Goal: Task Accomplishment & Management: Complete application form

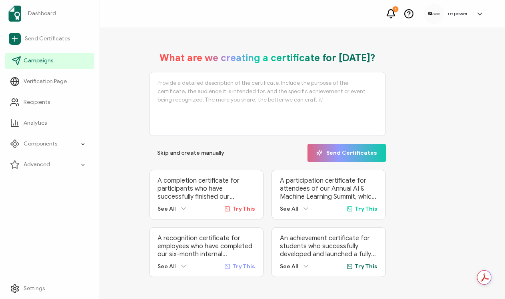
click at [32, 59] on span "Campaigns" at bounding box center [39, 61] width 30 height 8
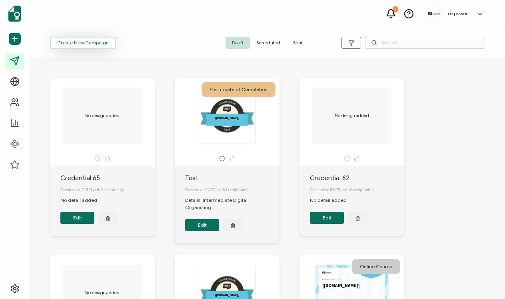
click at [101, 44] on span "Create New Campaign" at bounding box center [83, 42] width 52 height 5
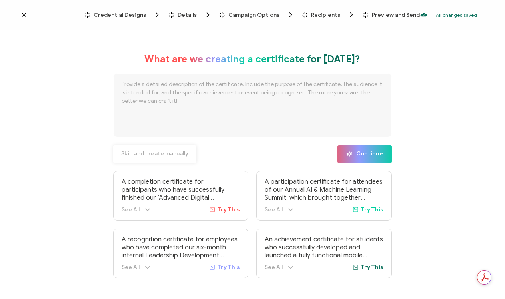
click at [175, 154] on span "Skip and create manually" at bounding box center [154, 154] width 67 height 6
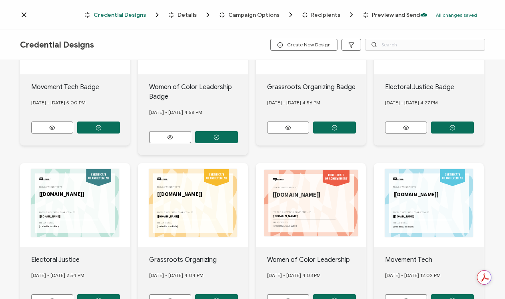
scroll to position [153, 0]
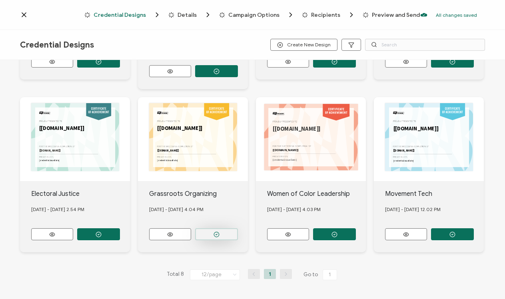
click at [238, 228] on button "button" at bounding box center [216, 234] width 43 height 12
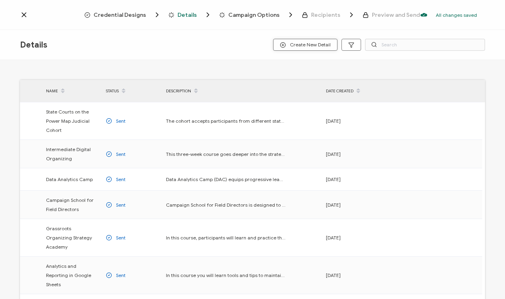
click at [307, 46] on span "Create New Detail" at bounding box center [305, 45] width 51 height 6
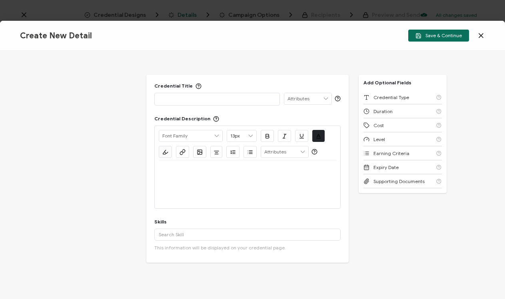
click at [236, 96] on p at bounding box center [217, 99] width 116 height 8
click at [159, 100] on p "Storytelling Academy" at bounding box center [217, 99] width 116 height 8
click at [231, 98] on p "Storytelling Academy" at bounding box center [217, 99] width 116 height 8
click at [215, 172] on p at bounding box center [247, 169] width 177 height 7
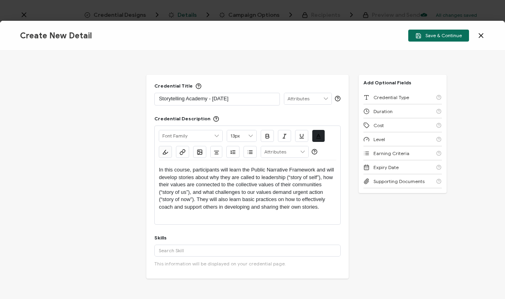
click at [227, 167] on p "In this course, participants will learn the Public Narrative Framework and will…" at bounding box center [247, 188] width 177 height 44
click at [228, 167] on p "In this course, participants will learn the Public Narrative Framework and will…" at bounding box center [247, 188] width 177 height 44
click at [329, 172] on p "In this course, participants learn the Public Narrative Framework and will deve…" at bounding box center [247, 188] width 177 height 44
click at [216, 200] on p "In this course, participants learn the Public Narrative Framework and develop s…" at bounding box center [247, 188] width 177 height 44
click at [217, 200] on p "In this course, participants learn the Public Narrative Framework and develop s…" at bounding box center [247, 188] width 177 height 44
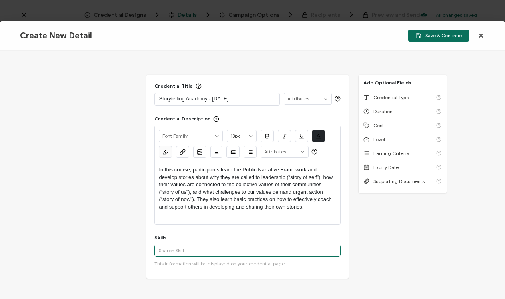
click at [208, 248] on input "text" at bounding box center [247, 251] width 186 height 12
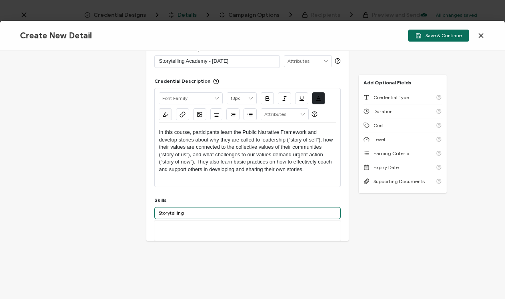
scroll to position [40, 0]
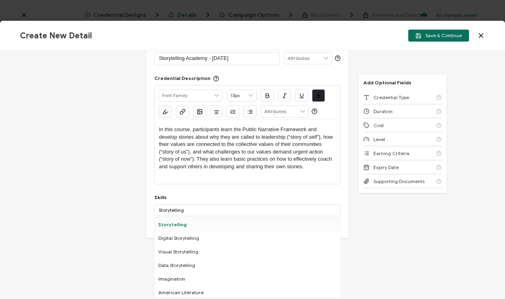
click at [224, 219] on div "Storytelling" at bounding box center [247, 225] width 186 height 14
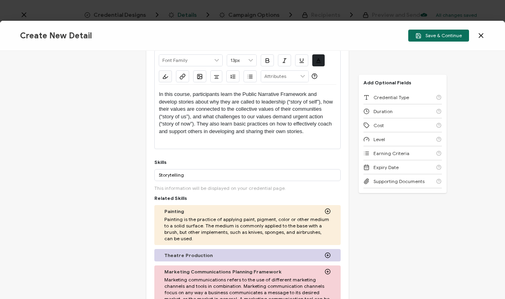
scroll to position [67, 0]
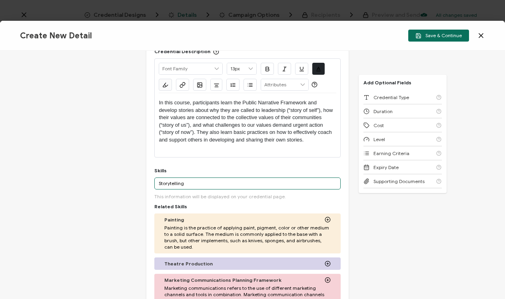
click at [220, 182] on input "Storytelling" at bounding box center [247, 183] width 186 height 12
drag, startPoint x: 220, startPoint y: 182, endPoint x: 126, endPoint y: 182, distance: 93.9
click at [126, 182] on div "Credential Title Storytelling Academy - Aug 2025 ISSUER Issuer Name Credential …" at bounding box center [252, 175] width 505 height 248
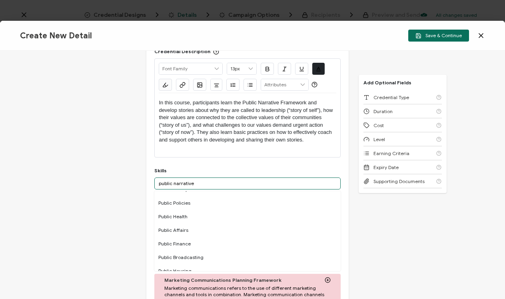
scroll to position [135, 0]
drag, startPoint x: 199, startPoint y: 182, endPoint x: 132, endPoint y: 182, distance: 67.2
click at [132, 182] on div "Credential Title Storytelling Academy - Aug 2025 ISSUER Issuer Name Credential …" at bounding box center [252, 175] width 505 height 248
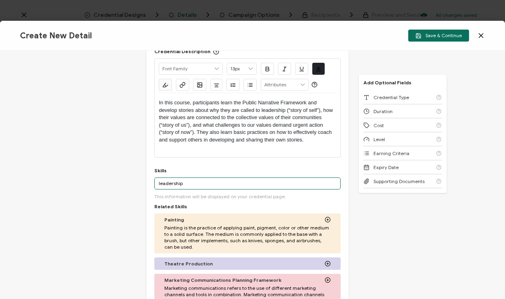
scroll to position [0, 0]
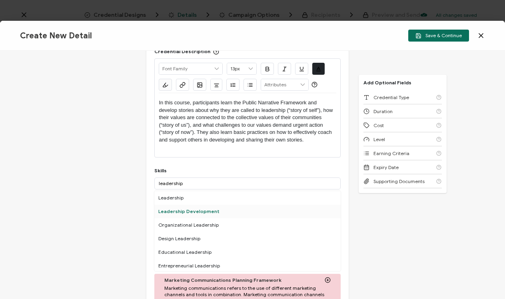
click at [169, 210] on div "Leadership Development" at bounding box center [247, 212] width 186 height 14
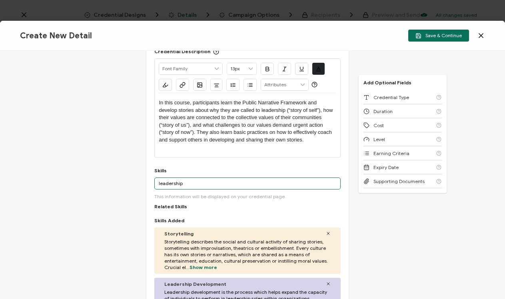
click at [192, 184] on input "leadership" at bounding box center [247, 183] width 186 height 12
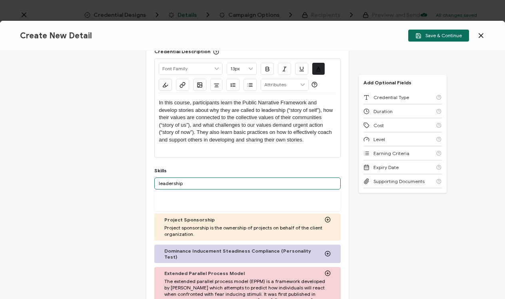
click at [193, 185] on input "leadership" at bounding box center [247, 183] width 186 height 12
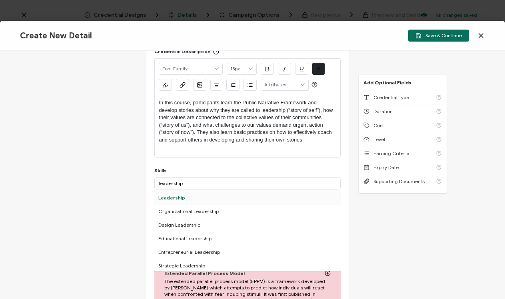
click at [195, 197] on div "Leadership" at bounding box center [247, 198] width 186 height 14
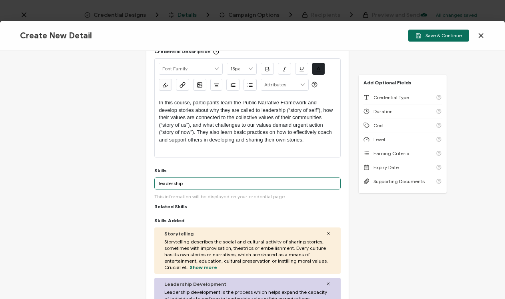
click at [197, 180] on input "leadership" at bounding box center [247, 183] width 186 height 12
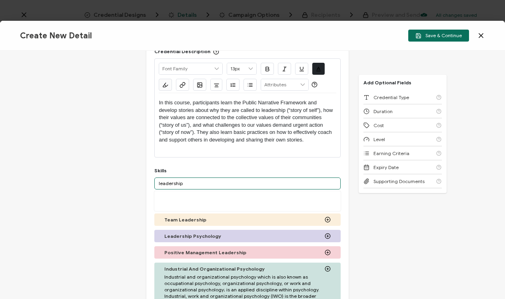
drag, startPoint x: 194, startPoint y: 181, endPoint x: 130, endPoint y: 176, distance: 64.1
click at [130, 176] on div "Credential Title Storytelling Academy - Aug 2025 ISSUER Issuer Name Credential …" at bounding box center [252, 175] width 505 height 248
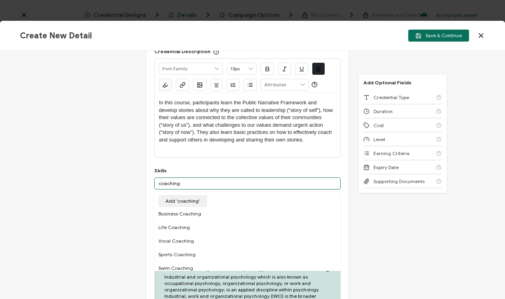
click at [161, 182] on input "coaching" at bounding box center [247, 183] width 186 height 12
type input "Coaching"
click at [187, 204] on button "Add 'Coaching'" at bounding box center [183, 201] width 50 height 12
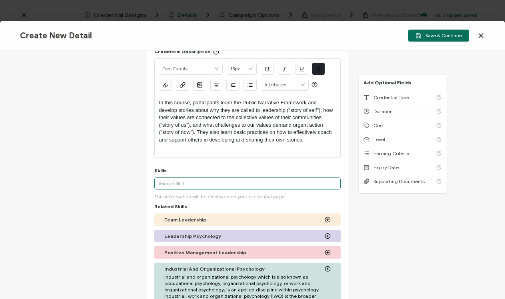
click at [193, 181] on input "text" at bounding box center [247, 183] width 186 height 12
type input "a"
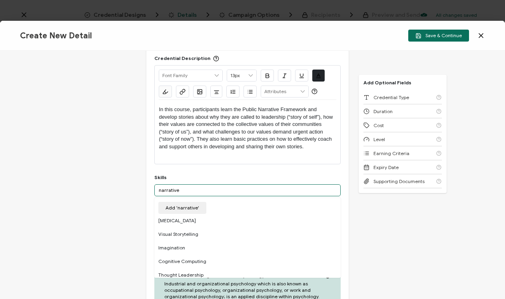
scroll to position [57, 0]
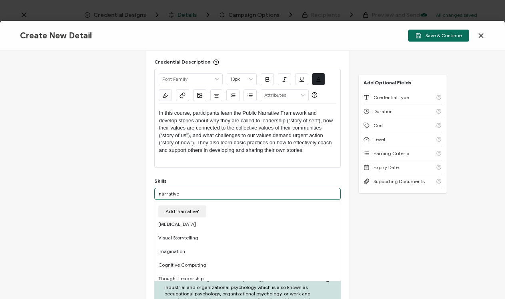
drag, startPoint x: 187, startPoint y: 195, endPoint x: 133, endPoint y: 189, distance: 54.3
click at [134, 191] on div "Credential Title Storytelling Academy - Aug 2025 ISSUER Issuer Name Credential …" at bounding box center [252, 175] width 505 height 248
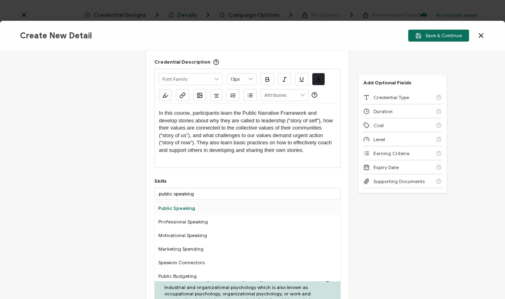
click at [216, 207] on div "Public Speaking" at bounding box center [247, 208] width 186 height 14
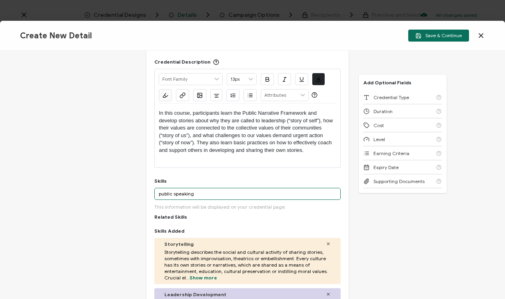
click at [216, 196] on input "public speaking" at bounding box center [247, 194] width 186 height 12
drag, startPoint x: 216, startPoint y: 196, endPoint x: 149, endPoint y: 192, distance: 66.9
click at [149, 194] on div "Credential Title Storytelling Academy - Aug 2025 ISSUER Issuer Name Credential …" at bounding box center [247, 191] width 202 height 347
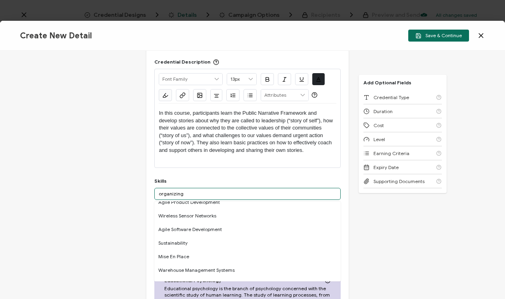
scroll to position [208, 0]
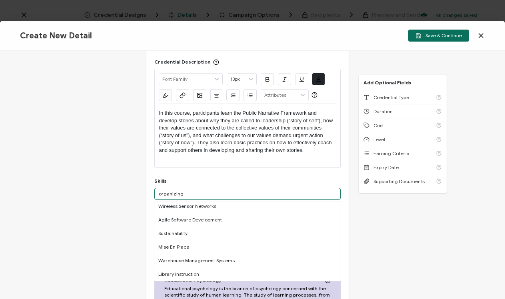
drag, startPoint x: 188, startPoint y: 194, endPoint x: 155, endPoint y: 194, distance: 33.2
click at [155, 194] on input "organizing" at bounding box center [247, 194] width 186 height 12
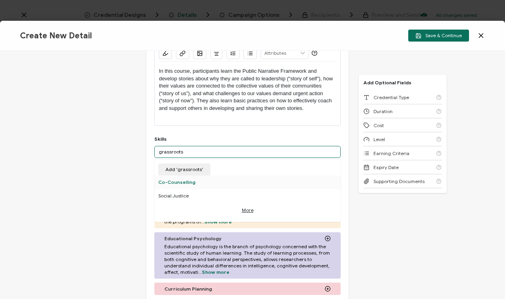
scroll to position [89, 0]
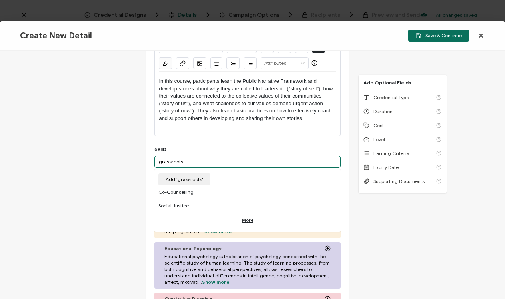
drag, startPoint x: 211, startPoint y: 165, endPoint x: 129, endPoint y: 162, distance: 82.4
click at [129, 163] on div "Credential Title Storytelling Academy - Aug 2025 ISSUER Issuer Name Credential …" at bounding box center [252, 175] width 505 height 248
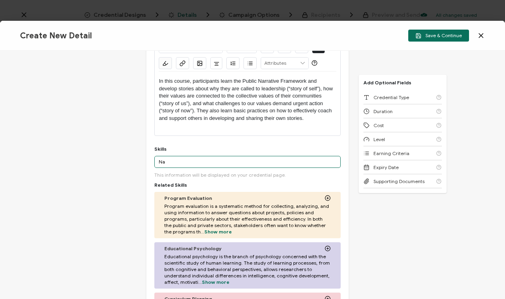
type input "N"
type input "Personal narrative"
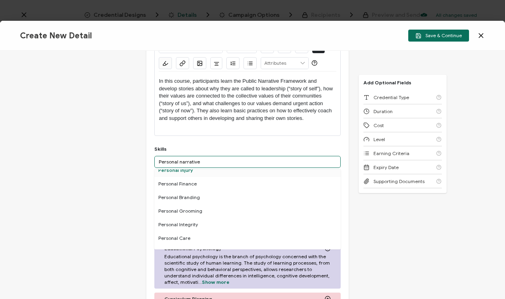
scroll to position [55, 0]
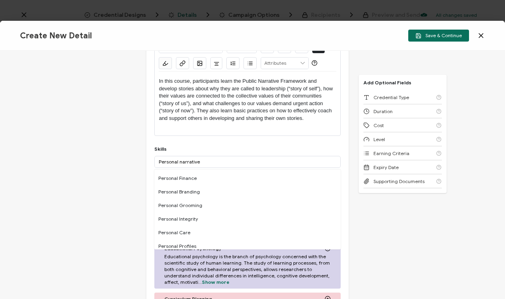
click at [398, 243] on div "Credential Title Storytelling Academy - Aug 2025 ISSUER Issuer Name Credential …" at bounding box center [252, 175] width 505 height 248
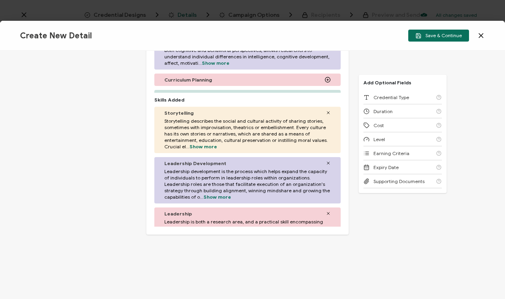
scroll to position [339, 0]
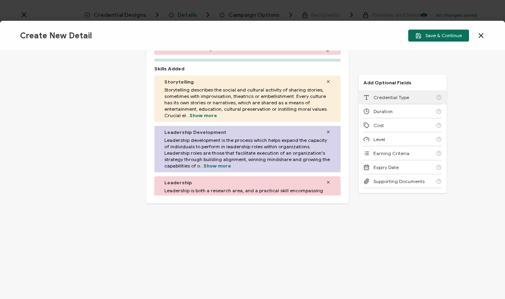
click at [406, 102] on div "Credential Type" at bounding box center [402, 97] width 78 height 14
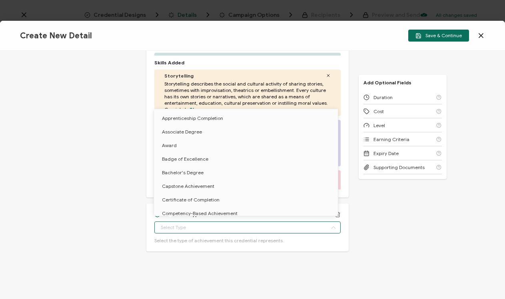
click at [247, 227] on input "text" at bounding box center [247, 227] width 186 height 12
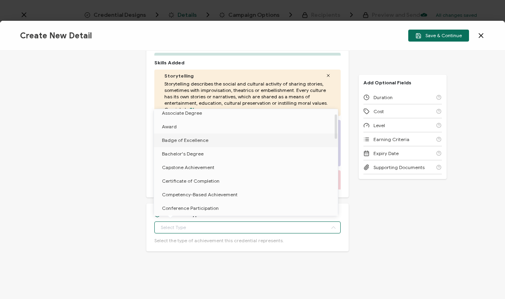
scroll to position [25, 0]
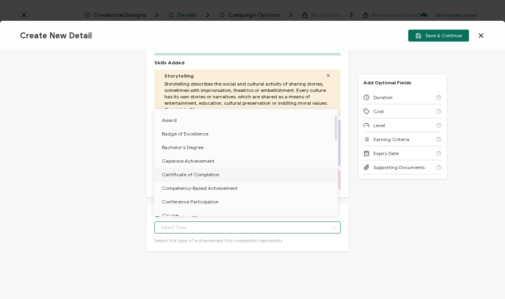
click at [249, 176] on li "Certificate of Completion" at bounding box center [247, 175] width 187 height 14
type input "Certificate of Completion"
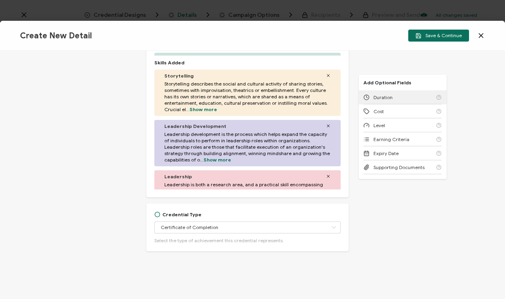
click at [383, 97] on span "Duration" at bounding box center [382, 97] width 19 height 6
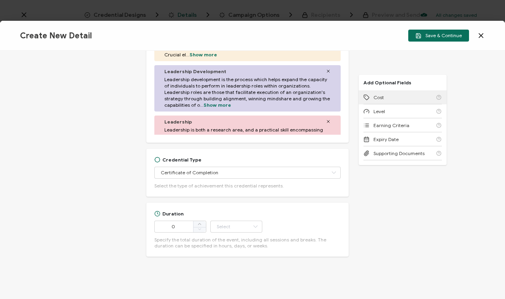
scroll to position [405, 0]
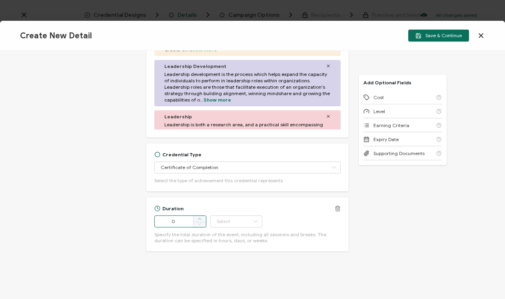
click at [196, 217] on span at bounding box center [199, 219] width 13 height 6
type input "4"
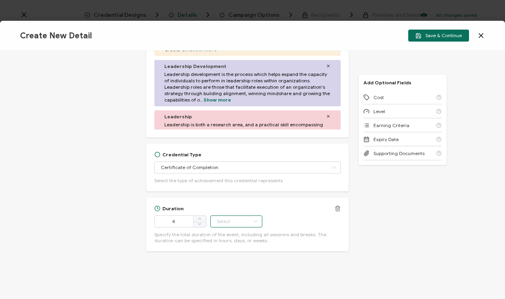
click at [225, 218] on input "text" at bounding box center [236, 221] width 52 height 12
click at [234, 161] on li "Week" at bounding box center [237, 159] width 54 height 14
type input "Week"
click at [393, 102] on div "Cost" at bounding box center [402, 97] width 78 height 14
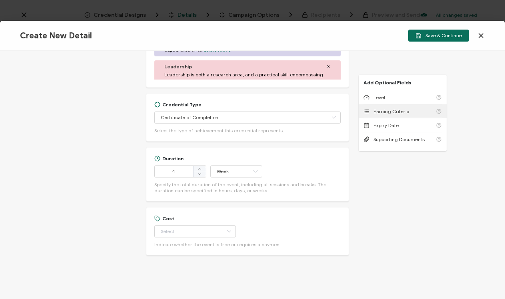
scroll to position [459, 0]
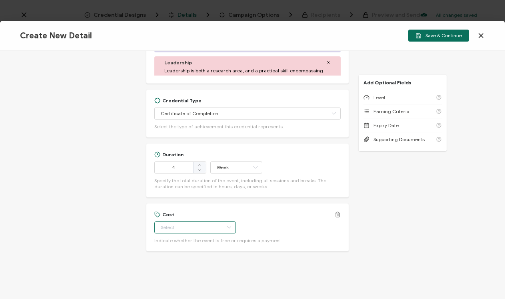
click at [201, 225] on input "text" at bounding box center [195, 227] width 82 height 12
click at [197, 259] on li "Paid" at bounding box center [189, 261] width 71 height 14
type input "Paid"
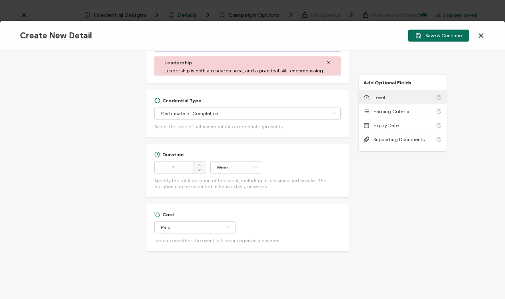
click at [384, 98] on div "Level" at bounding box center [402, 97] width 78 height 14
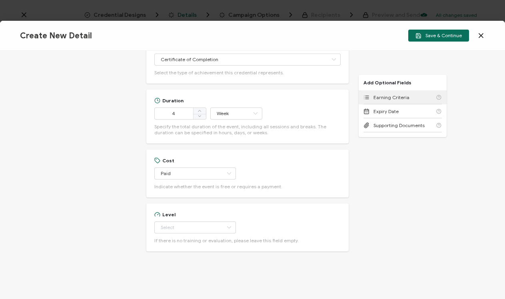
scroll to position [513, 0]
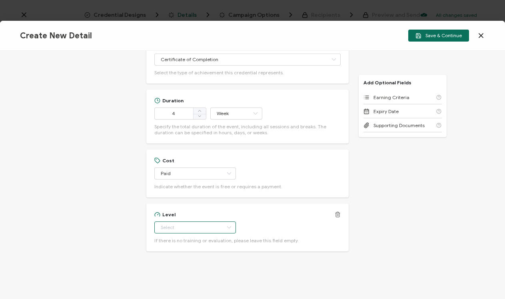
click at [209, 226] on input "text" at bounding box center [195, 227] width 82 height 12
click at [213, 160] on li "Intermediate" at bounding box center [189, 165] width 71 height 14
type input "Intermediate"
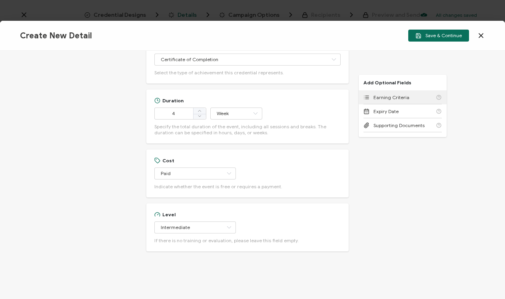
click at [403, 100] on span "Earning Criteria" at bounding box center [391, 97] width 36 height 6
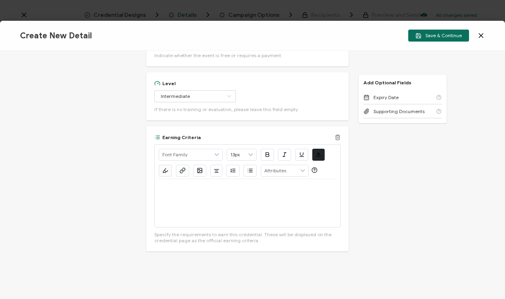
scroll to position [0, 0]
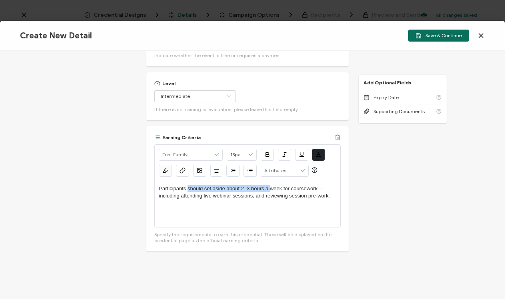
drag, startPoint x: 269, startPoint y: 187, endPoint x: 187, endPoint y: 190, distance: 81.6
click at [187, 190] on p "Participants should set aside about 2–3 hours a week for coursework—including a…" at bounding box center [247, 192] width 177 height 15
click at [250, 187] on p "Participants must attend 4 weeks of live sessions, week for coursework—includin…" at bounding box center [247, 192] width 177 height 15
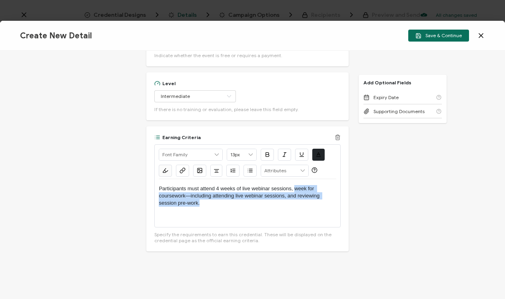
drag, startPoint x: 293, startPoint y: 186, endPoint x: 287, endPoint y: 201, distance: 15.6
click at [287, 201] on p "Participants must attend 4 weeks of live webinar sessions, week for coursework—…" at bounding box center [247, 196] width 177 height 22
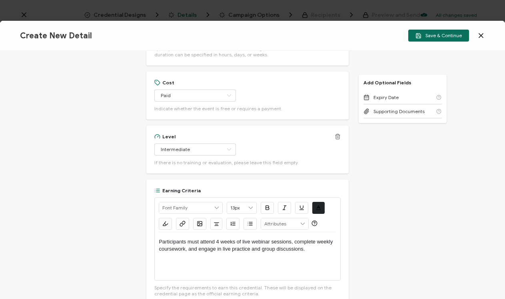
scroll to position [588, 0]
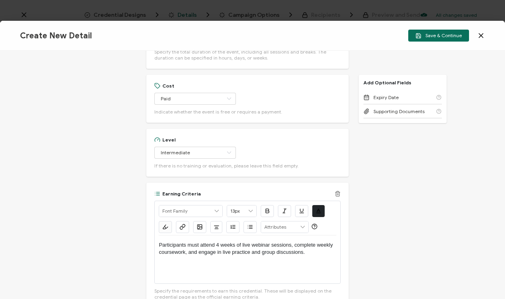
click at [290, 247] on p "Participants must attend 4 weeks of live webinar sessions, complete weekly cour…" at bounding box center [247, 248] width 177 height 15
click at [304, 252] on p "Participants must attend 4 weeks of live webinar sessions where they engage in …" at bounding box center [247, 252] width 177 height 22
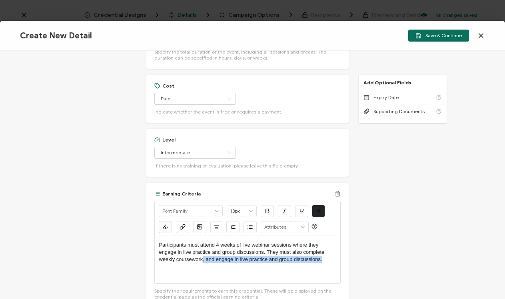
drag, startPoint x: 324, startPoint y: 260, endPoint x: 201, endPoint y: 262, distance: 122.3
click at [201, 262] on p "Participants must attend 4 weeks of live webinar sessions where they engage in …" at bounding box center [247, 252] width 177 height 22
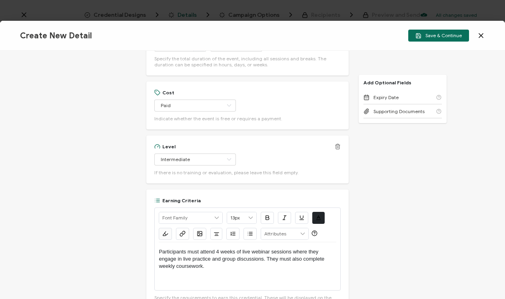
scroll to position [580, 0]
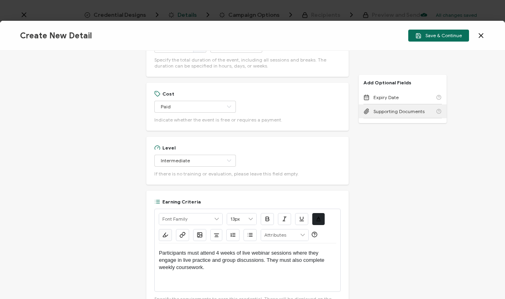
click at [387, 113] on span "Supporting Documents" at bounding box center [398, 111] width 51 height 6
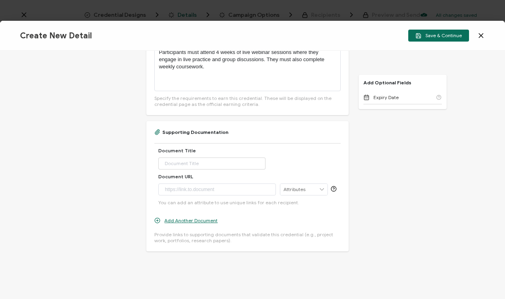
scroll to position [780, 0]
click at [334, 135] on div "Supporting Documentation Document Title Document URL RECIPIENT Recipient Name R…" at bounding box center [247, 186] width 186 height 114
click at [335, 133] on icon at bounding box center [338, 132] width 6 height 6
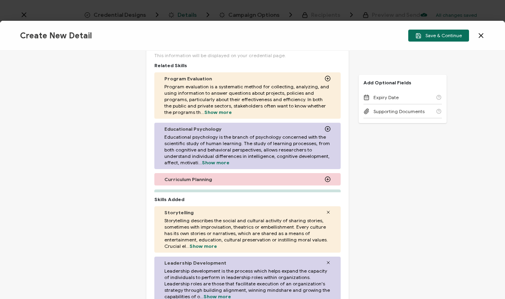
scroll to position [188, 0]
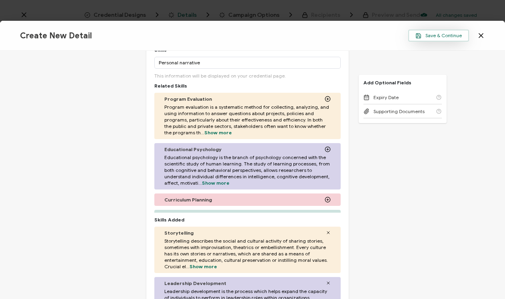
click at [428, 35] on span "Save & Continue" at bounding box center [438, 36] width 46 height 6
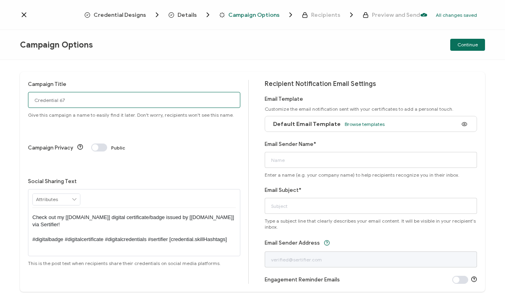
click at [92, 101] on input "Credential 67" at bounding box center [134, 100] width 212 height 16
drag, startPoint x: 54, startPoint y: 101, endPoint x: 4, endPoint y: 101, distance: 49.6
click at [4, 101] on div "Campaign Title Credential 67 Give this campaign a name to easily find it later.…" at bounding box center [252, 179] width 505 height 239
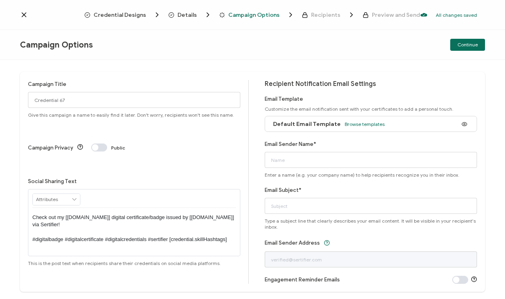
click at [94, 144] on span at bounding box center [99, 148] width 16 height 8
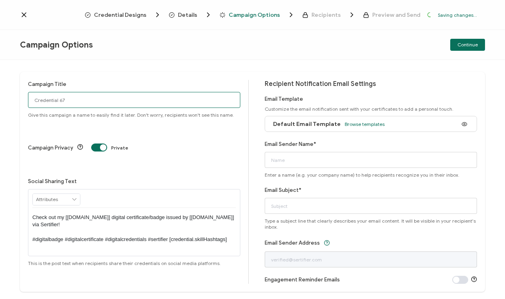
click at [89, 103] on input "Credential 67" at bounding box center [134, 100] width 212 height 16
drag, startPoint x: 93, startPoint y: 100, endPoint x: 14, endPoint y: 99, distance: 79.1
click at [14, 100] on div "Campaign Title Credential 67 Give this campaign a name to easily find it later.…" at bounding box center [252, 179] width 505 height 239
type input "Storytelling Academy [DATE]"
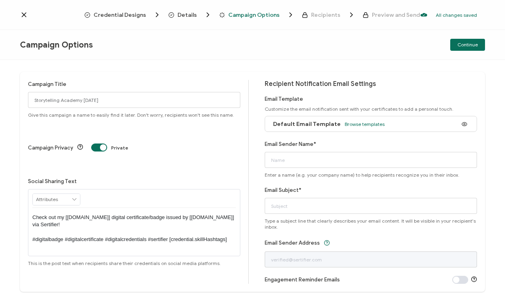
click at [102, 144] on span at bounding box center [99, 148] width 16 height 8
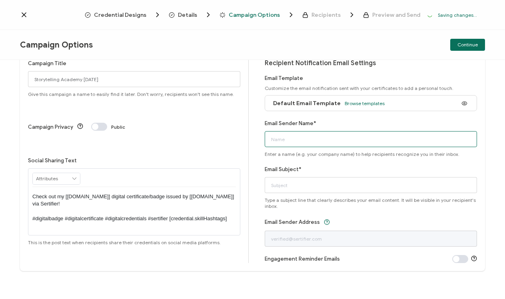
click at [306, 136] on input "Email Sender Name*" at bounding box center [371, 139] width 212 height 16
type input "R"
type input "Team re:power"
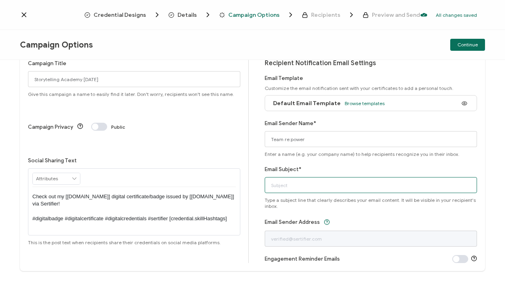
click at [301, 191] on input "Email Subject*" at bounding box center [371, 185] width 212 height 16
click at [315, 185] on input "Congratulations on Completing Storytelling Academy!" at bounding box center [371, 185] width 212 height 16
click at [408, 185] on input "Congratulations on completing Storytelling Academy!" at bounding box center [371, 185] width 212 height 16
click at [337, 185] on input "Congratulations on completing Storytelling Academy!" at bounding box center [371, 185] width 212 height 16
drag, startPoint x: 305, startPoint y: 185, endPoint x: 289, endPoint y: 185, distance: 16.4
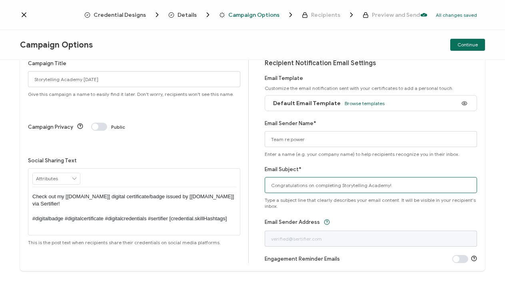
click at [289, 185] on input "Congratulations on completing Storytelling Academy!" at bounding box center [371, 185] width 212 height 16
click at [375, 182] on input "Congrats on completing Storytelling Academy!" at bounding box center [371, 185] width 212 height 16
type input "Congrats on completing Storytelling Academy!"
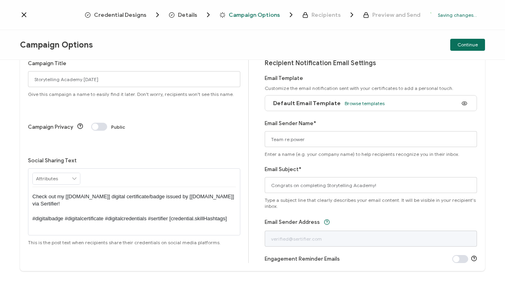
click at [375, 170] on div "Email Subject* Congrats on completing Storytelling Academy! Type a subject line…" at bounding box center [371, 187] width 212 height 44
click at [472, 46] on span "Continue" at bounding box center [467, 44] width 20 height 5
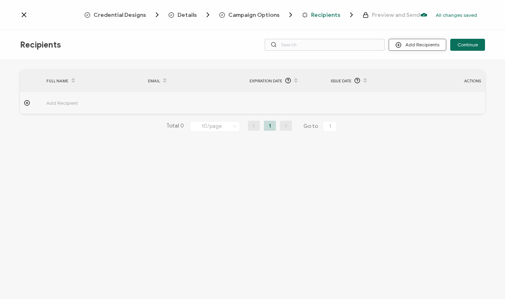
click at [437, 44] on button "Add Recipients" at bounding box center [418, 45] width 58 height 12
click at [424, 67] on span "Upload Recipients" at bounding box center [427, 66] width 40 height 6
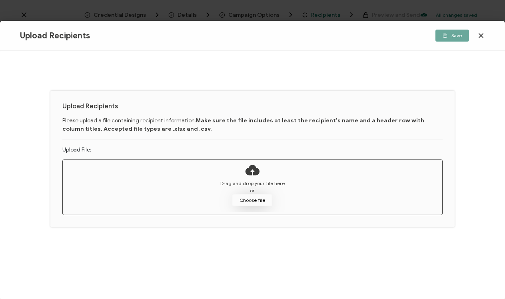
click at [249, 200] on button "Choose file" at bounding box center [252, 200] width 40 height 12
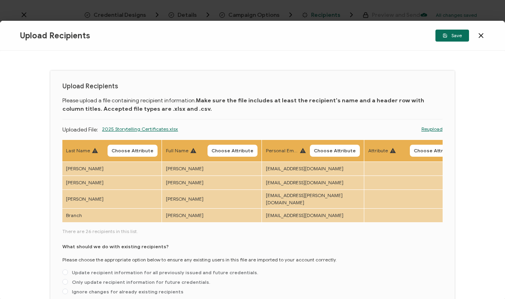
scroll to position [0, 208]
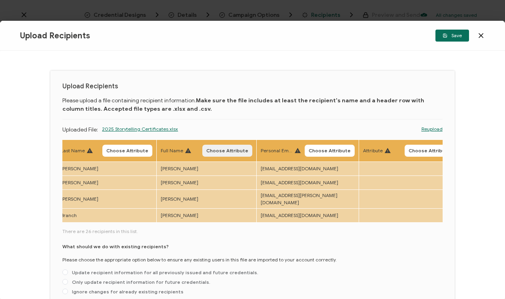
click at [240, 152] on span "Choose Attribute" at bounding box center [227, 150] width 42 height 5
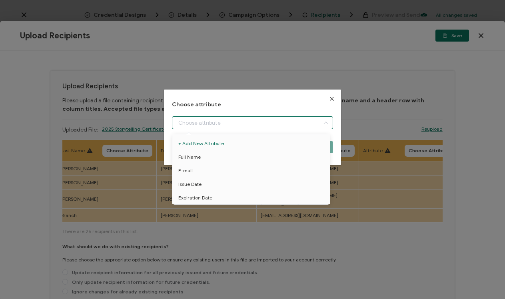
click at [300, 121] on input "dialog" at bounding box center [252, 122] width 161 height 13
click at [289, 158] on li "Full Name" at bounding box center [252, 157] width 164 height 14
type input "Full Name"
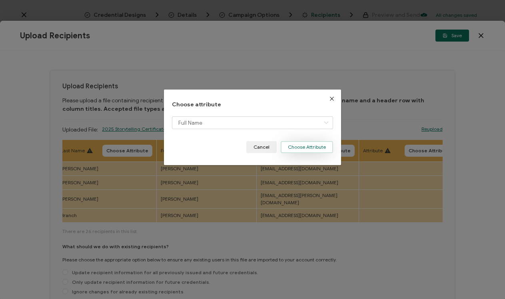
click at [299, 147] on button "Choose Attribute" at bounding box center [307, 147] width 52 height 12
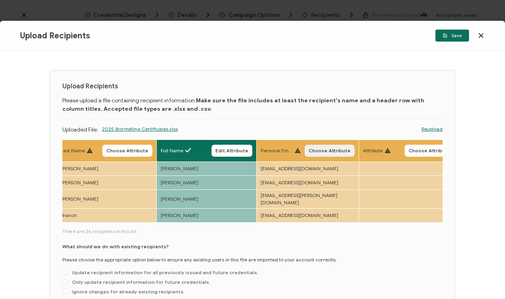
click at [325, 147] on button "Choose Attribute" at bounding box center [330, 151] width 50 height 12
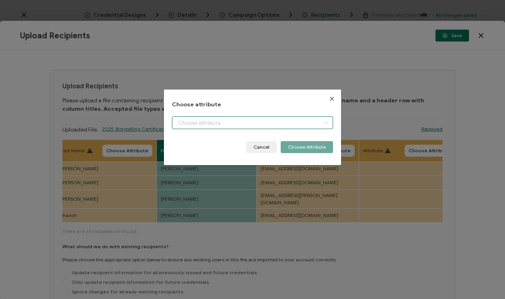
click at [298, 126] on input "dialog" at bounding box center [252, 122] width 161 height 13
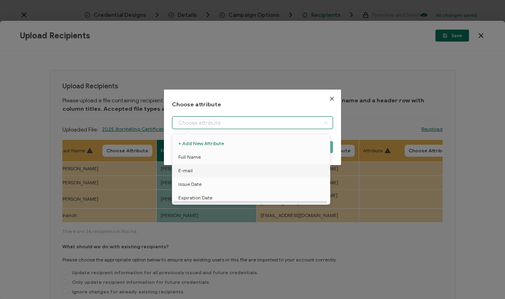
click at [291, 167] on li "E-mail" at bounding box center [252, 171] width 164 height 14
type input "E-mail"
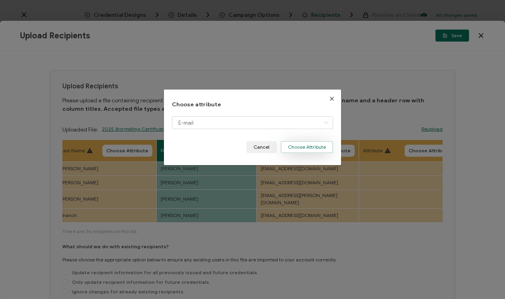
click at [305, 146] on button "Choose Attribute" at bounding box center [307, 147] width 52 height 12
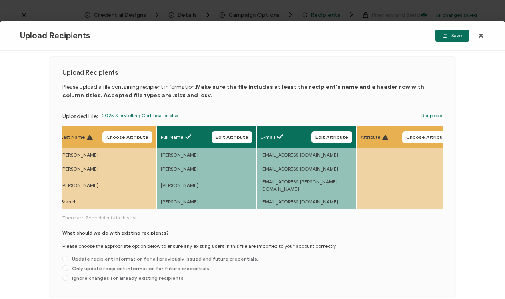
scroll to position [18, 0]
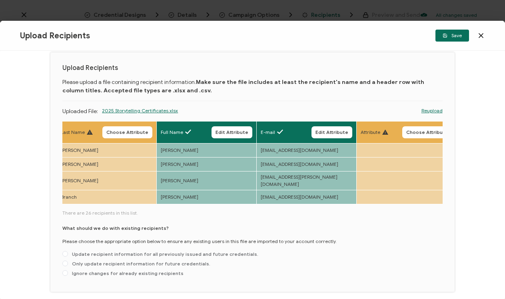
click at [189, 247] on div "What should we do with existing recipients? Please choose the appropriate optio…" at bounding box center [252, 252] width 380 height 55
click at [188, 251] on span "Update recipient information for all previously issued and future credentials." at bounding box center [163, 254] width 190 height 6
click at [68, 251] on input "Update recipient information for all previously issued and future credentials." at bounding box center [65, 254] width 6 height 6
radio input "true"
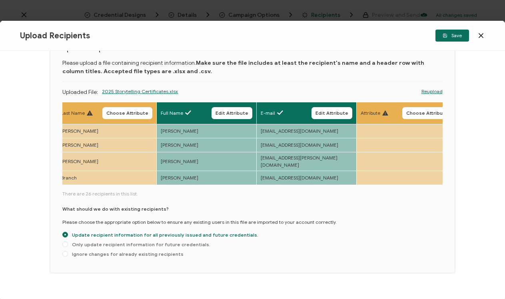
scroll to position [48, 0]
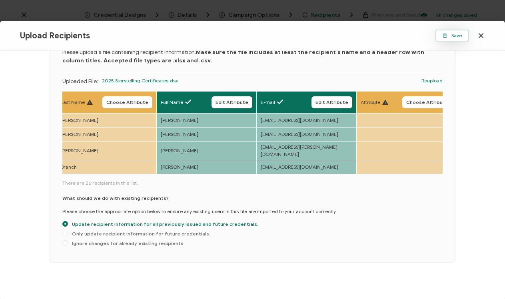
click at [446, 37] on icon "button" at bounding box center [444, 35] width 5 height 5
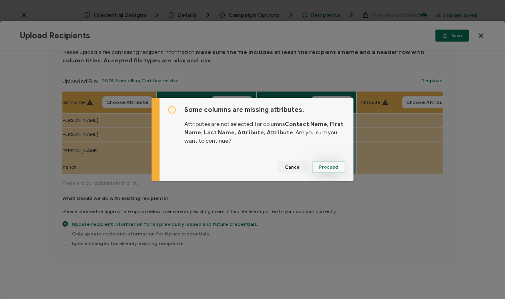
click at [336, 166] on button "Proceed" at bounding box center [329, 167] width 34 height 12
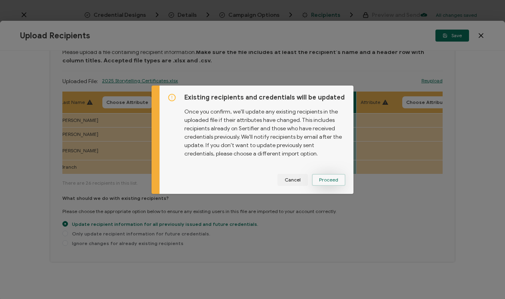
click at [324, 179] on span "Proceed" at bounding box center [328, 179] width 19 height 5
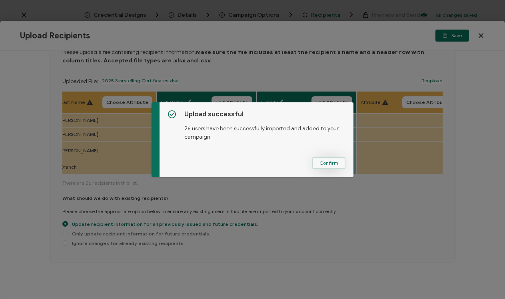
click at [321, 159] on button "Confirm" at bounding box center [328, 163] width 33 height 12
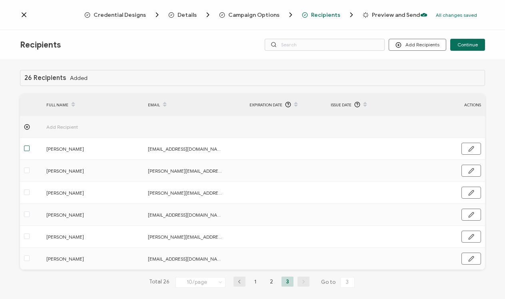
scroll to position [8, 0]
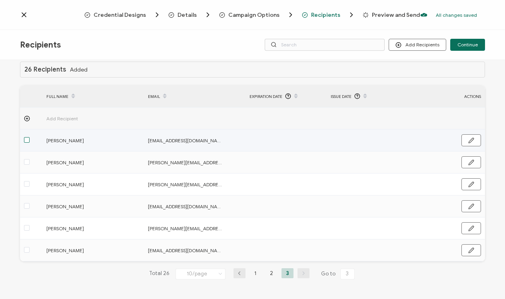
click at [26, 140] on span at bounding box center [27, 140] width 6 height 6
click at [30, 137] on input "checkbox" at bounding box center [30, 137] width 0 height 0
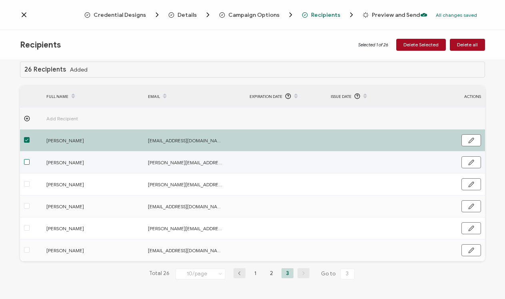
click at [26, 163] on span at bounding box center [27, 162] width 6 height 6
click at [30, 159] on input "checkbox" at bounding box center [30, 159] width 0 height 0
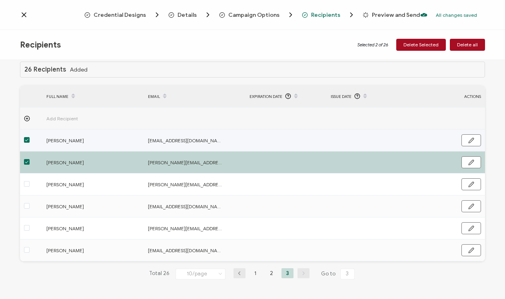
click at [26, 141] on span at bounding box center [27, 140] width 6 height 6
click at [30, 137] on input "checkbox" at bounding box center [30, 137] width 0 height 0
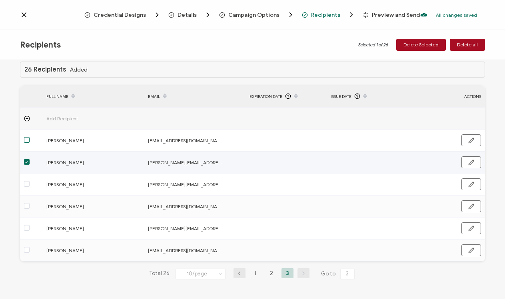
click at [26, 165] on span at bounding box center [27, 162] width 6 height 6
click at [30, 159] on input "checkbox" at bounding box center [30, 159] width 0 height 0
click at [49, 66] on h1 "26 Recipients" at bounding box center [45, 69] width 42 height 7
click at [82, 67] on span "Added" at bounding box center [79, 70] width 18 height 6
click at [33, 95] on th at bounding box center [31, 97] width 22 height 22
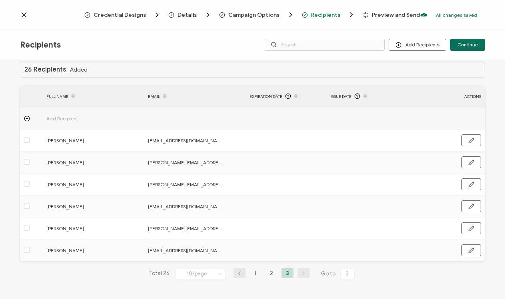
click at [25, 95] on th at bounding box center [31, 97] width 22 height 22
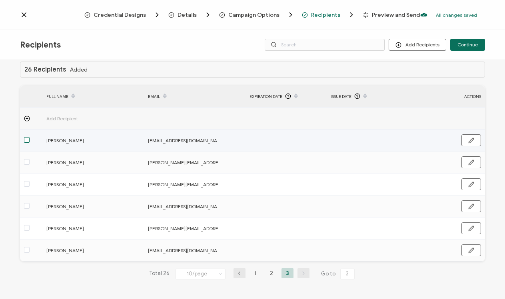
click at [28, 141] on span at bounding box center [27, 140] width 6 height 6
click at [30, 137] on input "checkbox" at bounding box center [30, 137] width 0 height 0
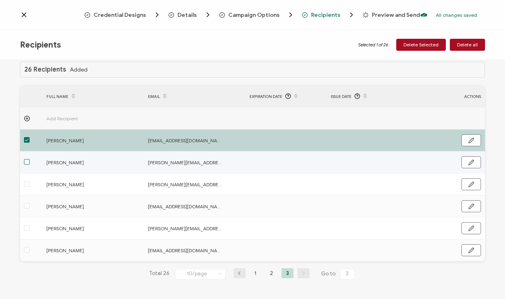
click at [27, 160] on span at bounding box center [27, 162] width 6 height 6
click at [30, 159] on input "checkbox" at bounding box center [30, 159] width 0 height 0
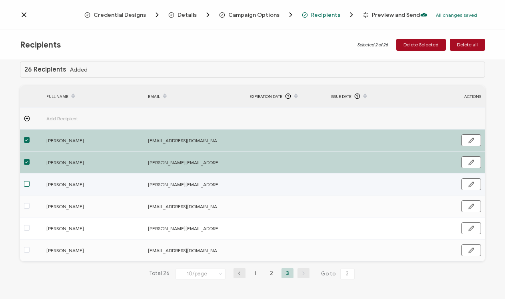
click at [26, 184] on span at bounding box center [27, 184] width 6 height 6
click at [30, 181] on input "checkbox" at bounding box center [30, 181] width 0 height 0
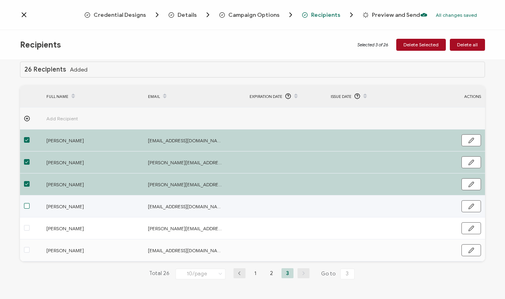
click at [26, 207] on span at bounding box center [27, 206] width 6 height 6
click at [30, 203] on input "checkbox" at bounding box center [30, 203] width 0 height 0
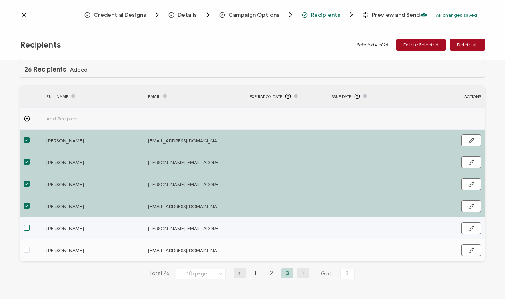
click at [26, 228] on span at bounding box center [27, 228] width 6 height 6
click at [30, 225] on input "checkbox" at bounding box center [30, 225] width 0 height 0
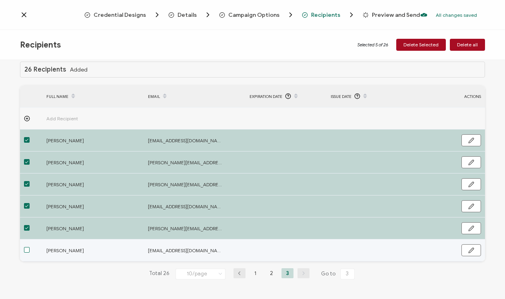
click at [26, 252] on span at bounding box center [27, 250] width 6 height 6
click at [30, 247] on input "checkbox" at bounding box center [30, 247] width 0 height 0
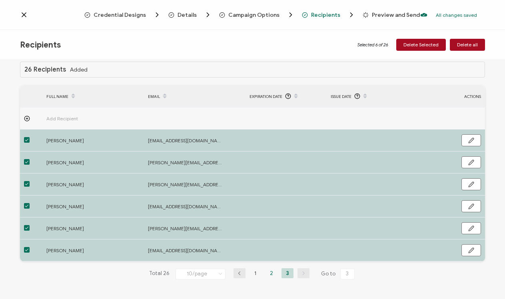
click at [269, 274] on li "2" at bounding box center [271, 273] width 12 height 10
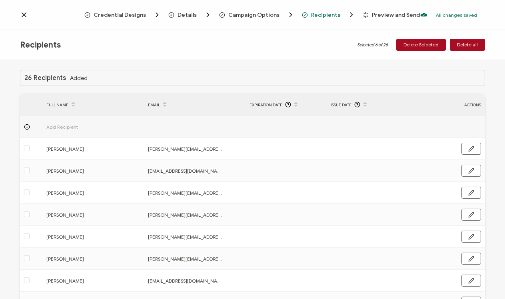
scroll to position [9, 0]
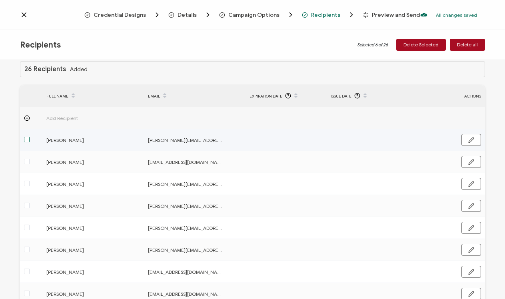
click at [27, 140] on span at bounding box center [27, 140] width 6 height 6
click at [30, 137] on input "checkbox" at bounding box center [30, 137] width 0 height 0
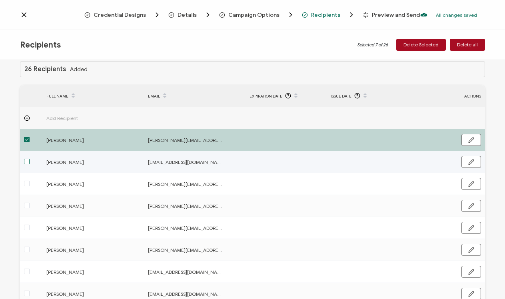
click at [27, 162] on span at bounding box center [27, 162] width 6 height 6
click at [30, 159] on input "checkbox" at bounding box center [30, 159] width 0 height 0
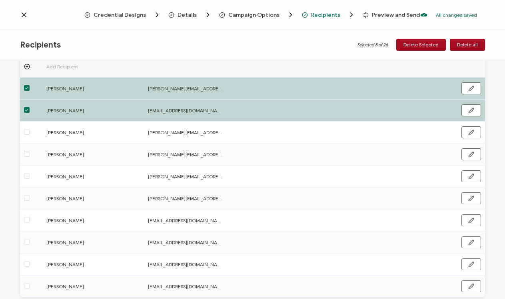
scroll to position [68, 0]
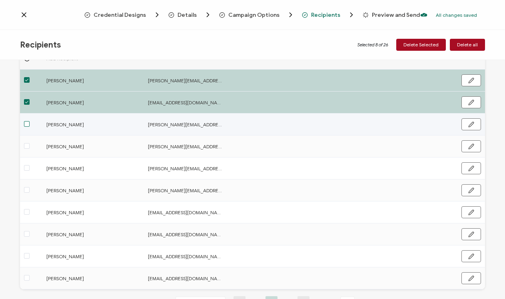
click at [27, 124] on span at bounding box center [27, 124] width 6 height 6
click at [30, 121] on input "checkbox" at bounding box center [30, 121] width 0 height 0
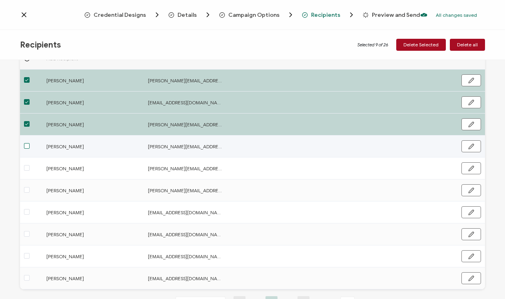
click at [27, 146] on span at bounding box center [27, 146] width 6 height 6
click at [30, 143] on input "checkbox" at bounding box center [30, 143] width 0 height 0
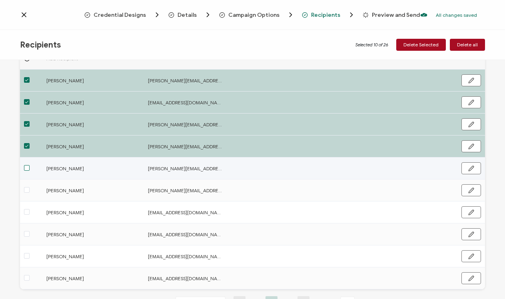
click at [27, 170] on span at bounding box center [27, 168] width 6 height 6
click at [30, 165] on input "checkbox" at bounding box center [30, 165] width 0 height 0
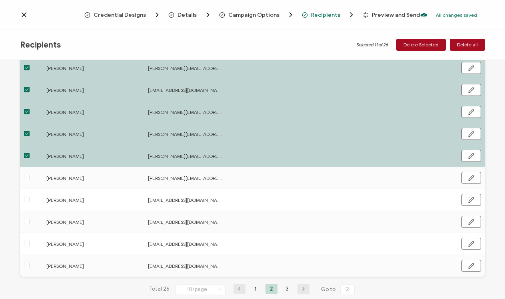
scroll to position [96, 0]
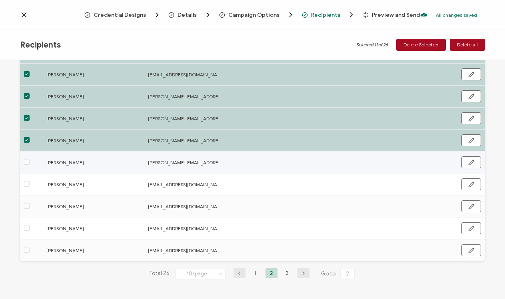
click at [26, 165] on span at bounding box center [27, 162] width 6 height 7
click at [30, 159] on input "checkbox" at bounding box center [30, 159] width 0 height 0
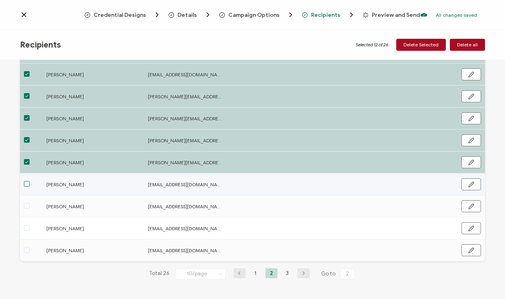
click at [26, 181] on span at bounding box center [27, 184] width 6 height 6
click at [30, 181] on input "checkbox" at bounding box center [30, 181] width 0 height 0
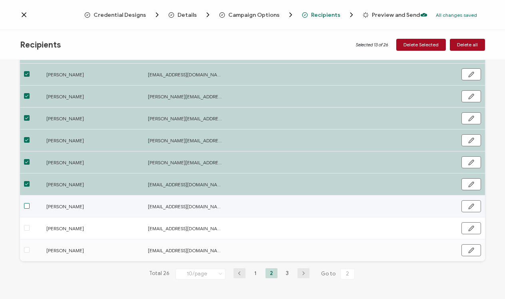
click at [27, 208] on span at bounding box center [27, 206] width 6 height 6
click at [30, 203] on input "checkbox" at bounding box center [30, 203] width 0 height 0
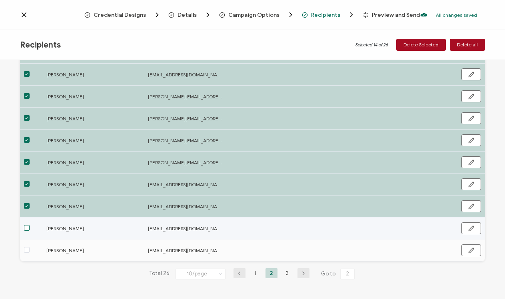
click at [27, 226] on span at bounding box center [27, 228] width 6 height 6
click at [30, 225] on input "checkbox" at bounding box center [30, 225] width 0 height 0
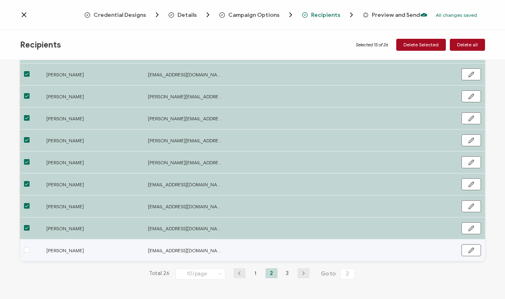
click at [26, 255] on td at bounding box center [31, 250] width 22 height 22
click at [26, 250] on span at bounding box center [27, 250] width 6 height 6
click at [30, 247] on input "checkbox" at bounding box center [30, 247] width 0 height 0
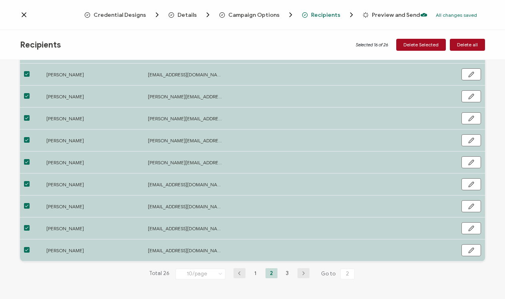
click at [299, 274] on icon "button" at bounding box center [303, 273] width 12 height 5
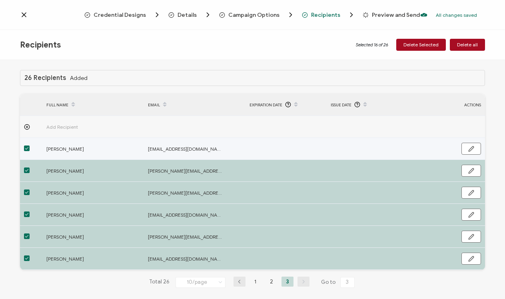
scroll to position [8, 0]
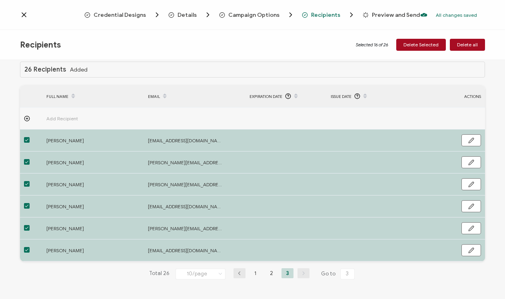
click at [284, 273] on li "3" at bounding box center [287, 273] width 12 height 10
click at [265, 272] on li "2" at bounding box center [271, 273] width 12 height 10
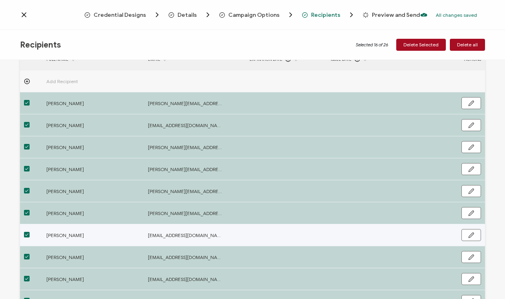
scroll to position [96, 0]
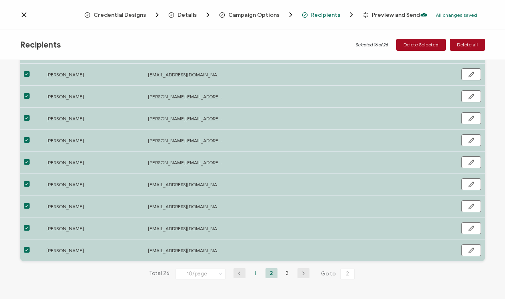
click at [255, 273] on li "1" at bounding box center [255, 273] width 12 height 10
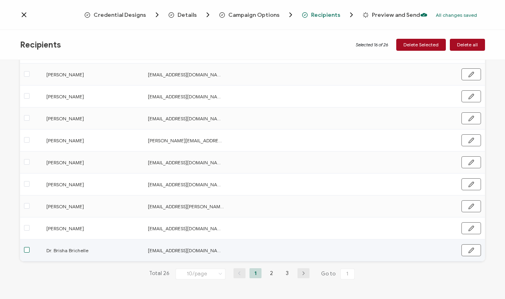
click at [28, 249] on span at bounding box center [27, 250] width 6 height 6
click at [30, 247] on input "checkbox" at bounding box center [30, 247] width 0 height 0
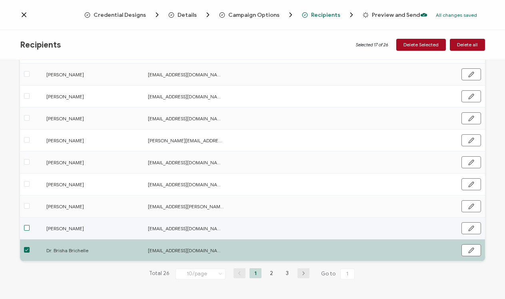
click at [26, 227] on span at bounding box center [27, 228] width 6 height 6
click at [30, 225] on input "checkbox" at bounding box center [30, 225] width 0 height 0
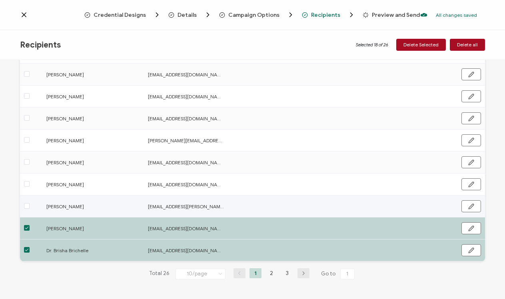
click at [26, 202] on label at bounding box center [27, 206] width 6 height 9
click at [30, 203] on input "checkbox" at bounding box center [30, 203] width 0 height 0
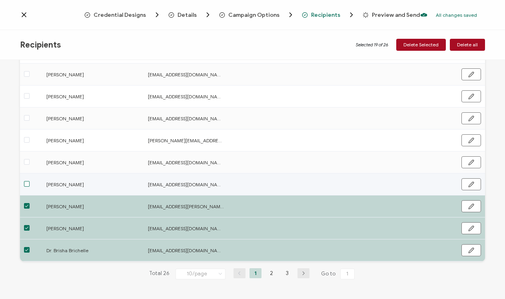
click at [28, 183] on span at bounding box center [27, 184] width 6 height 6
click at [30, 181] on input "checkbox" at bounding box center [30, 181] width 0 height 0
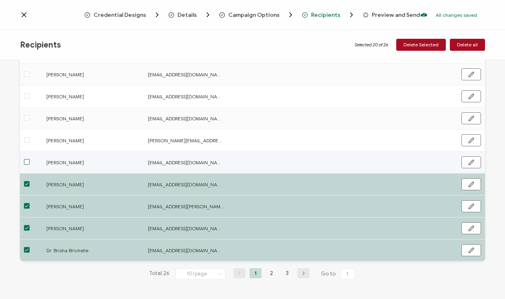
click at [27, 162] on span at bounding box center [27, 162] width 6 height 6
click at [30, 159] on input "checkbox" at bounding box center [30, 159] width 0 height 0
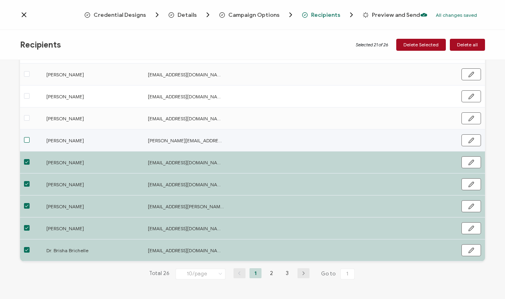
click at [28, 140] on span at bounding box center [27, 140] width 6 height 6
click at [30, 137] on input "checkbox" at bounding box center [30, 137] width 0 height 0
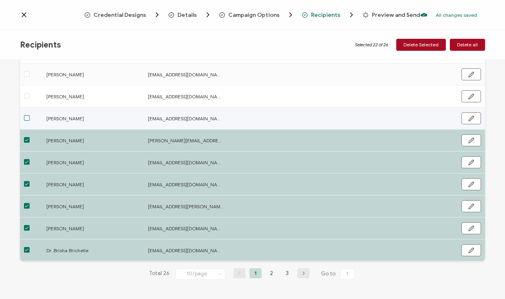
click at [28, 115] on span at bounding box center [27, 118] width 6 height 6
click at [30, 115] on input "checkbox" at bounding box center [30, 115] width 0 height 0
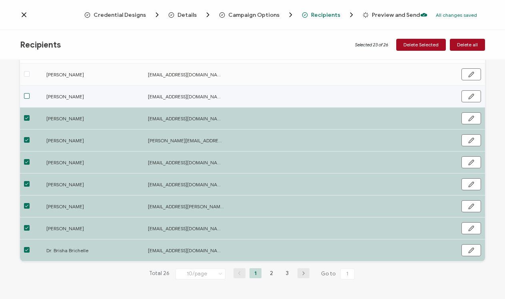
click at [25, 96] on span at bounding box center [27, 96] width 6 height 6
click at [30, 93] on input "checkbox" at bounding box center [30, 93] width 0 height 0
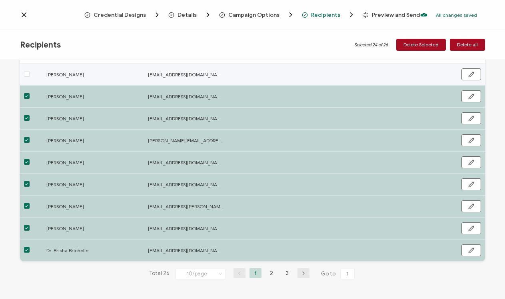
click at [25, 77] on span at bounding box center [27, 74] width 6 height 7
click at [30, 71] on input "checkbox" at bounding box center [30, 71] width 0 height 0
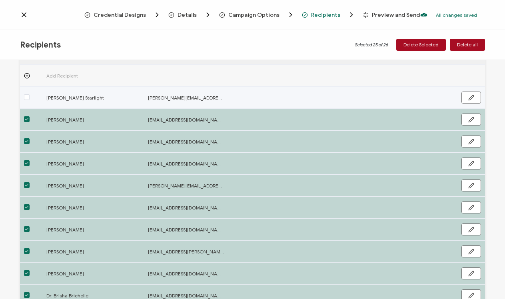
click at [26, 93] on label at bounding box center [27, 97] width 6 height 9
click at [30, 94] on input "checkbox" at bounding box center [30, 94] width 0 height 0
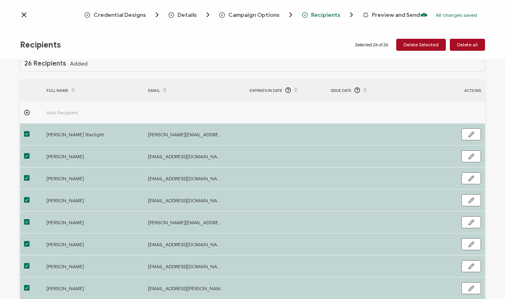
scroll to position [0, 0]
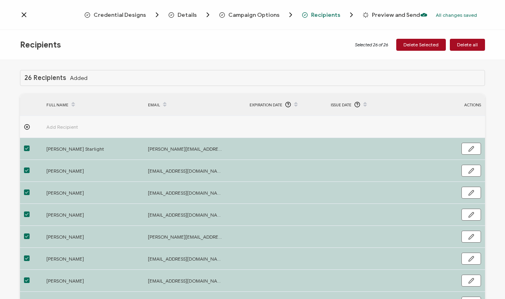
click at [374, 14] on span "Preview and Send" at bounding box center [396, 15] width 48 height 6
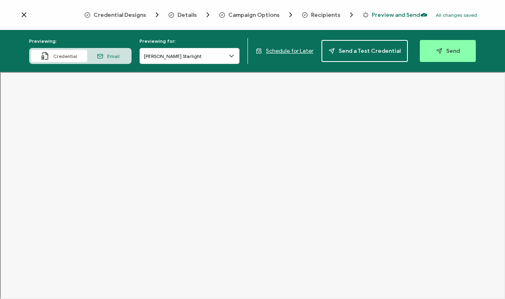
click at [188, 12] on span "Details" at bounding box center [186, 15] width 19 height 6
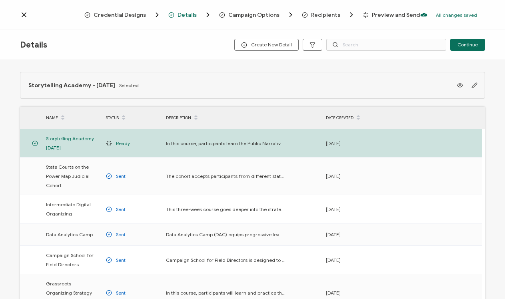
click at [145, 14] on span "Credential Designs" at bounding box center [120, 15] width 52 height 6
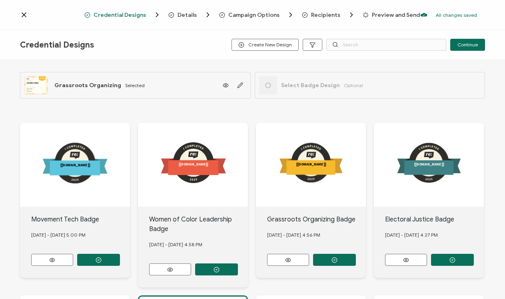
click at [251, 14] on span "Campaign Options" at bounding box center [253, 15] width 51 height 6
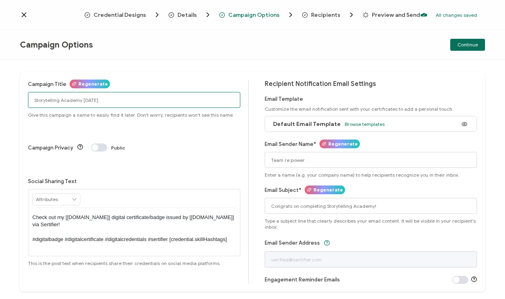
drag, startPoint x: 128, startPoint y: 99, endPoint x: 80, endPoint y: 99, distance: 48.0
click at [80, 99] on input "Storytelling Academy [DATE]" at bounding box center [134, 100] width 212 height 16
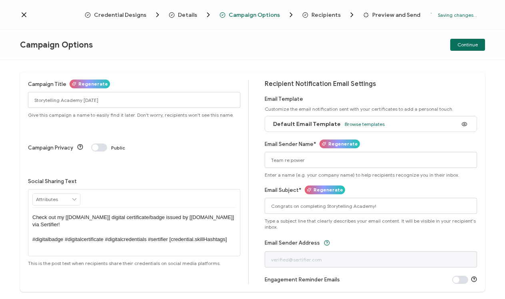
click at [166, 40] on div "Campaign Options" at bounding box center [97, 45] width 155 height 10
click at [178, 14] on div "Details" at bounding box center [182, 15] width 26 height 8
click at [168, 14] on span "Credential Designs" at bounding box center [126, 15] width 84 height 8
click at [181, 14] on span "Details" at bounding box center [186, 15] width 19 height 6
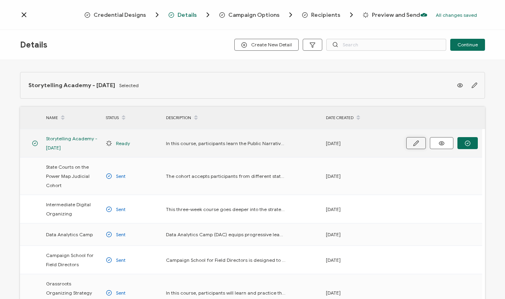
click at [419, 144] on button "button" at bounding box center [416, 143] width 20 height 12
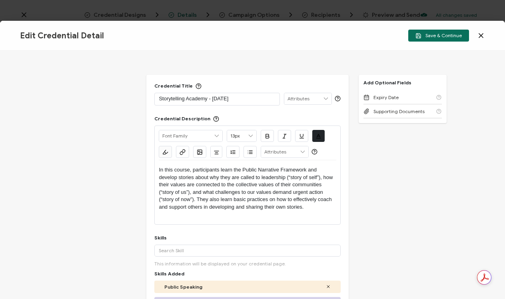
drag, startPoint x: 234, startPoint y: 99, endPoint x: 207, endPoint y: 99, distance: 27.2
click at [207, 99] on p "Storytelling Academy - Aug 2025" at bounding box center [217, 99] width 116 height 8
click at [435, 37] on span "Save & Continue" at bounding box center [438, 36] width 46 height 6
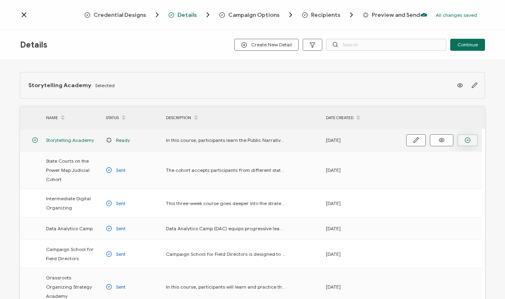
click at [464, 138] on button "button" at bounding box center [467, 140] width 20 height 12
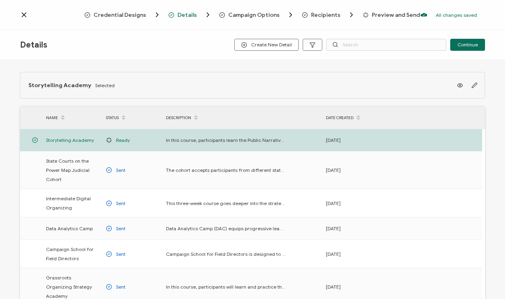
click at [316, 14] on span "Recipients" at bounding box center [325, 15] width 29 height 6
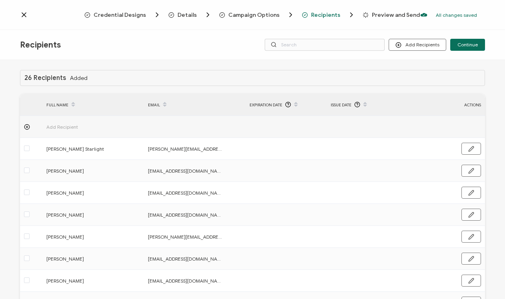
click at [375, 17] on span "Preview and Send" at bounding box center [396, 15] width 48 height 6
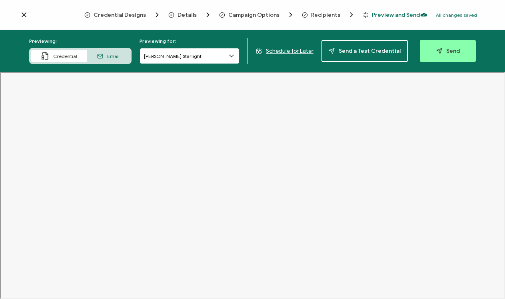
click at [186, 56] on input "Tara Starlight" at bounding box center [190, 56] width 100 height 16
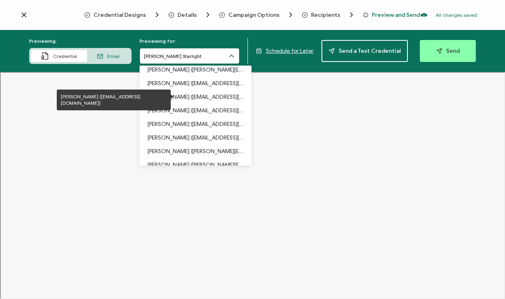
scroll to position [75, 0]
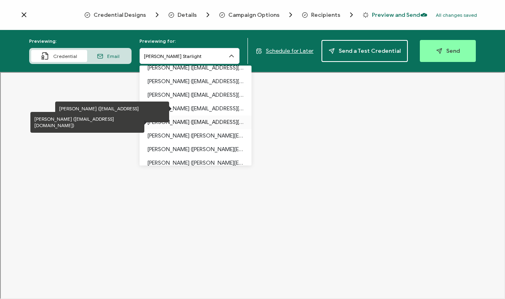
click at [194, 116] on p "Dr. Brisha Brichelle (brisha@1kwomenstrong.com)" at bounding box center [195, 123] width 96 height 14
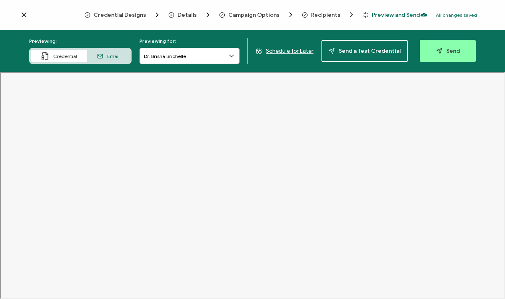
click at [187, 14] on span "Details" at bounding box center [186, 15] width 19 height 6
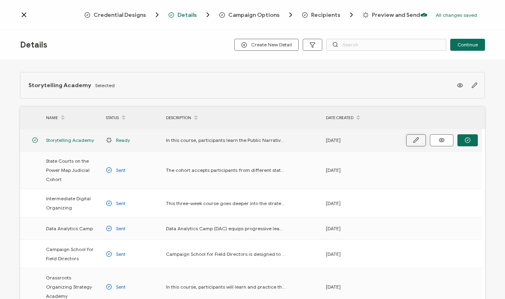
click at [415, 141] on icon "button" at bounding box center [416, 140] width 6 height 6
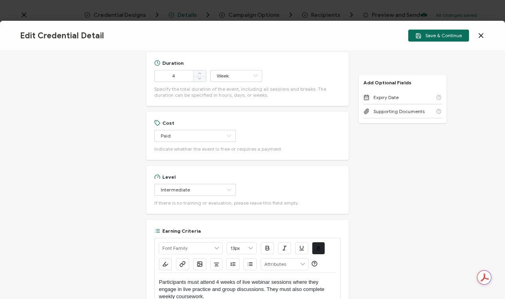
scroll to position [380, 0]
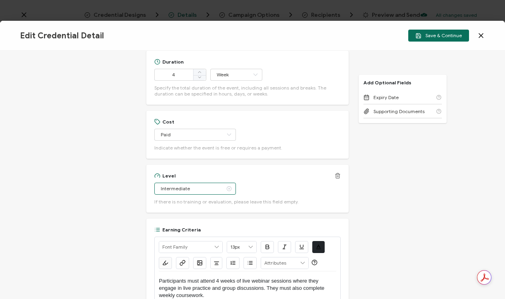
click at [204, 189] on input "Intermediate" at bounding box center [195, 189] width 82 height 12
click at [198, 209] on li "Beginner" at bounding box center [189, 209] width 71 height 14
type input "Beginner"
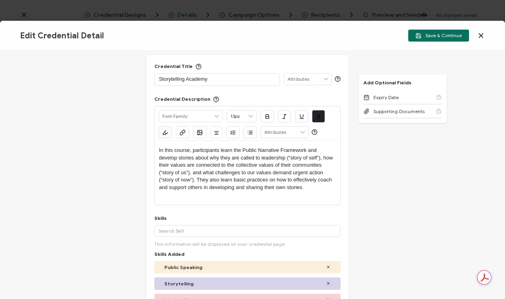
scroll to position [11, 0]
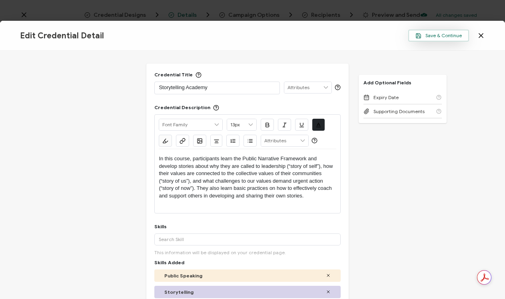
click at [448, 38] on span "Save & Continue" at bounding box center [438, 36] width 46 height 6
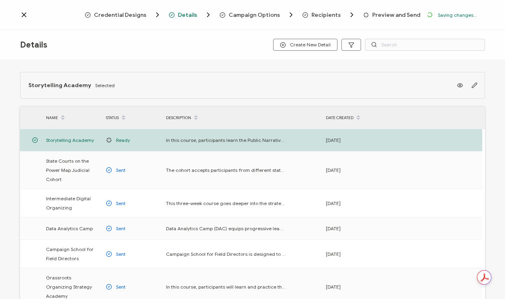
click at [326, 14] on span "Recipients" at bounding box center [325, 15] width 29 height 6
click at [251, 14] on span "Campaign Options" at bounding box center [253, 15] width 51 height 6
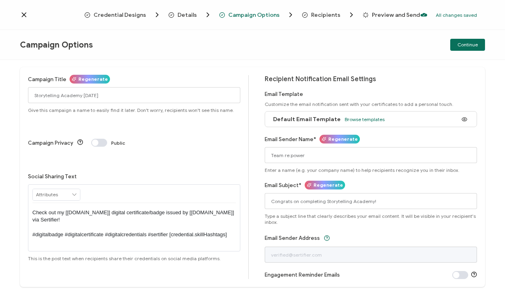
scroll to position [6, 0]
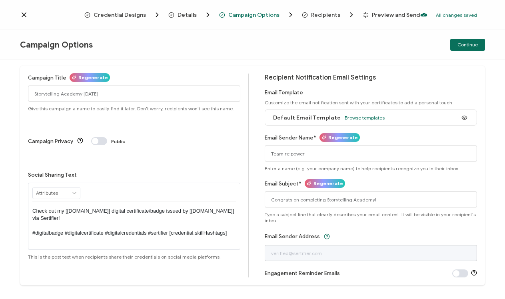
click at [398, 15] on span "Preview and Send" at bounding box center [396, 15] width 48 height 6
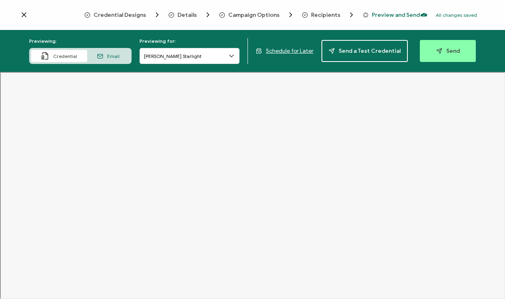
click at [304, 52] on span "Schedule for Later" at bounding box center [290, 51] width 48 height 7
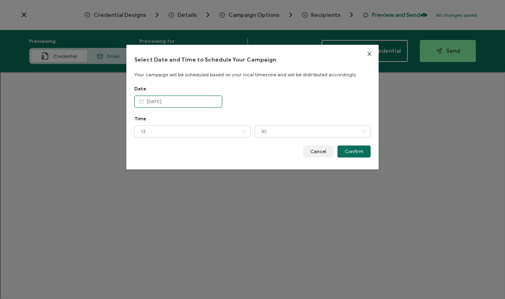
click at [193, 102] on input "Sep 14 2025" at bounding box center [178, 102] width 88 height 12
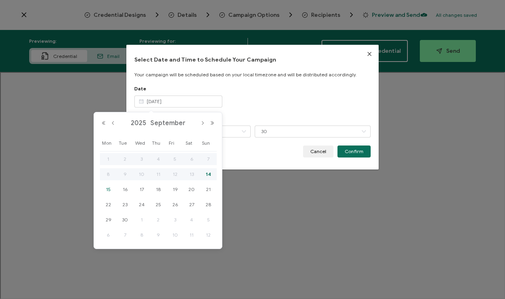
click at [109, 187] on span "15" at bounding box center [109, 190] width 10 height 10
type input "Sep 15 2025"
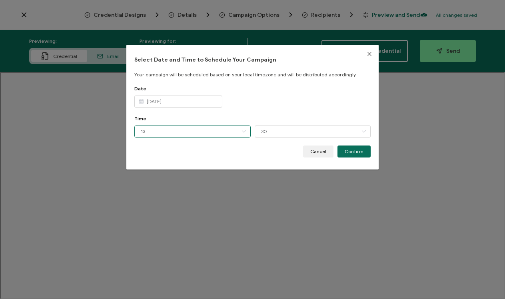
click at [191, 127] on input "13" at bounding box center [192, 132] width 116 height 12
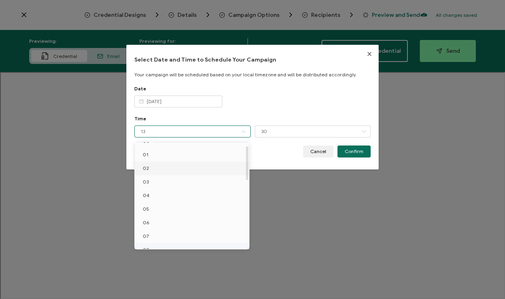
scroll to position [12, 0]
click at [189, 168] on li "02" at bounding box center [193, 167] width 117 height 14
type input "02"
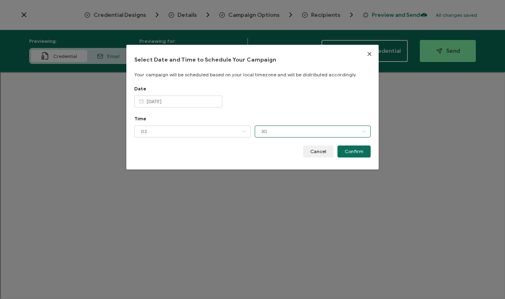
click at [272, 128] on input "30" at bounding box center [313, 132] width 116 height 12
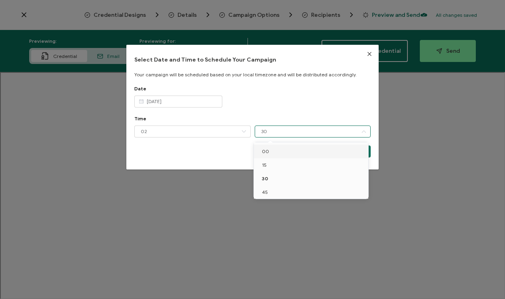
click at [276, 153] on li "00" at bounding box center [312, 152] width 117 height 14
type input "00"
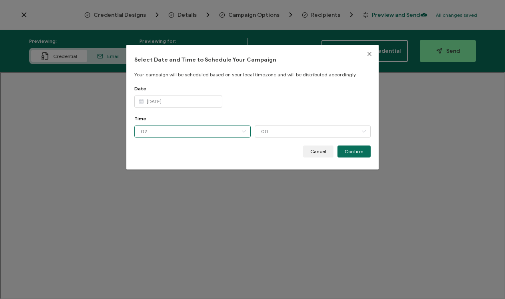
click at [219, 130] on input "02" at bounding box center [192, 132] width 116 height 12
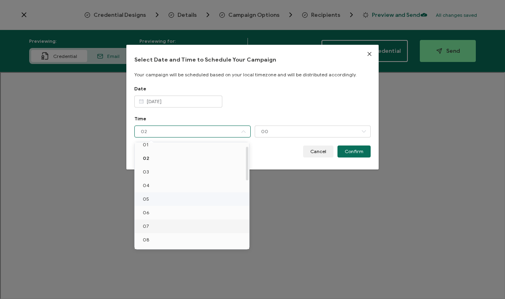
scroll to position [6, 0]
click at [210, 172] on li "02" at bounding box center [193, 172] width 117 height 14
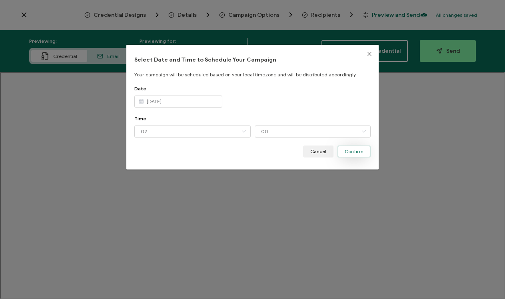
click at [353, 150] on span "Confirm" at bounding box center [354, 151] width 19 height 5
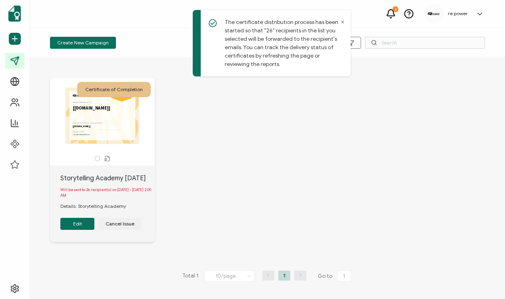
click at [84, 230] on button "Edit" at bounding box center [77, 224] width 34 height 12
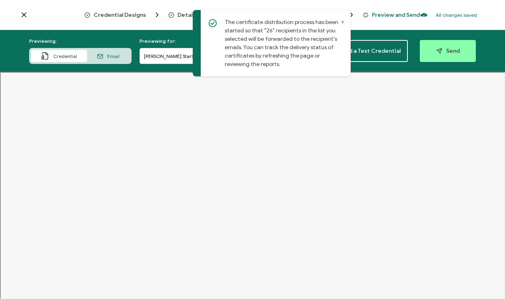
click at [341, 21] on icon at bounding box center [343, 22] width 4 height 4
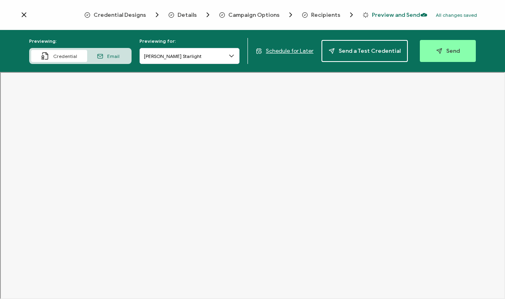
click at [288, 48] on span "Schedule for Later" at bounding box center [290, 51] width 48 height 7
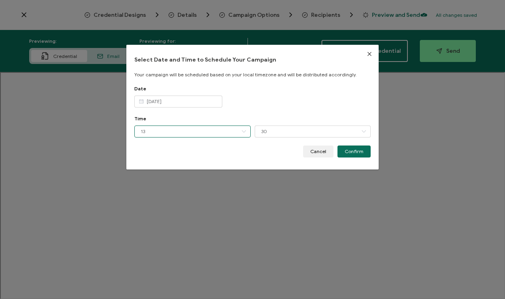
click at [204, 128] on input "13" at bounding box center [192, 132] width 116 height 12
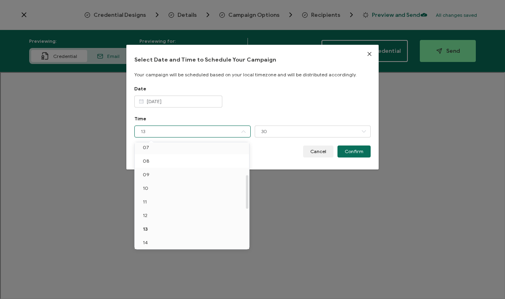
scroll to position [117, 0]
click at [202, 219] on li "14" at bounding box center [193, 225] width 117 height 14
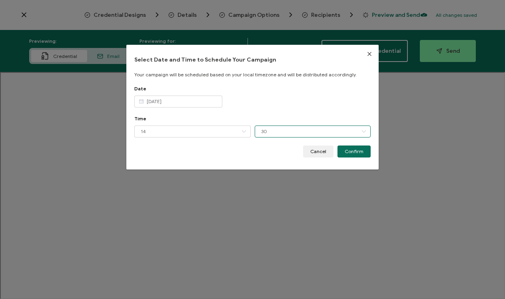
click at [328, 133] on input "30" at bounding box center [313, 132] width 116 height 12
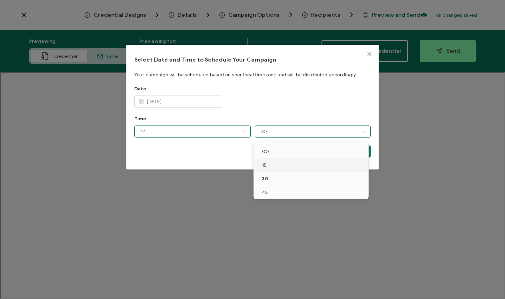
click at [221, 132] on input "14" at bounding box center [192, 132] width 116 height 12
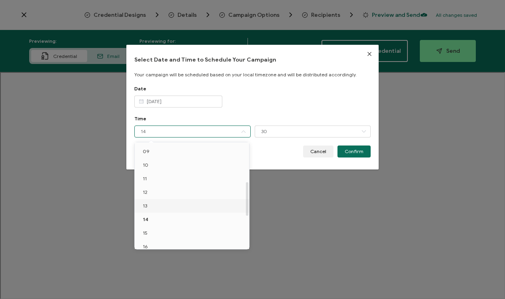
scroll to position [126, 0]
click at [220, 223] on li "15" at bounding box center [193, 229] width 117 height 14
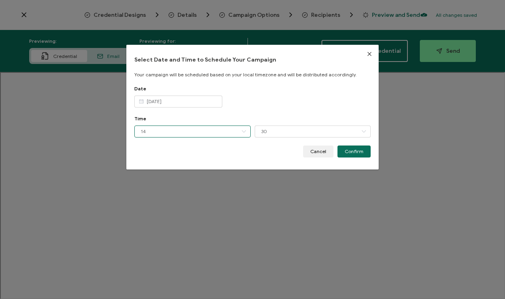
type input "15"
click at [278, 136] on input "30" at bounding box center [313, 132] width 116 height 12
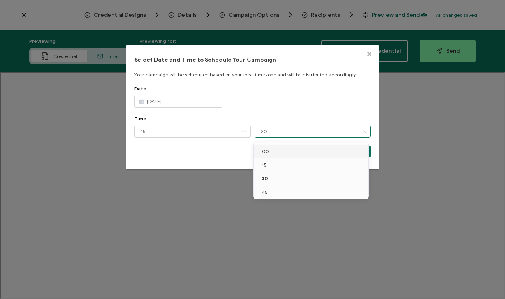
click at [279, 151] on li "00" at bounding box center [312, 152] width 117 height 14
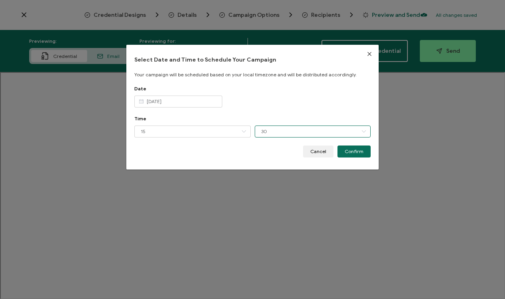
type input "00"
click at [361, 149] on span "Confirm" at bounding box center [354, 151] width 19 height 5
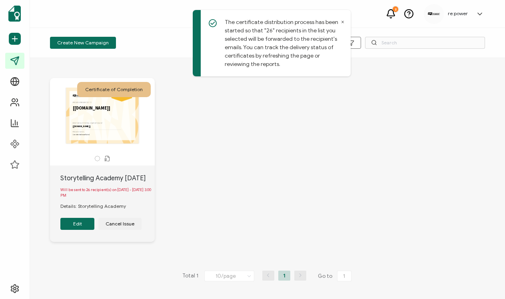
click at [76, 242] on div "Storytelling Academy August 2025 Will be sent to 26 recipient(s) on September 1…" at bounding box center [102, 203] width 105 height 76
click at [76, 230] on button "Edit" at bounding box center [77, 224] width 34 height 12
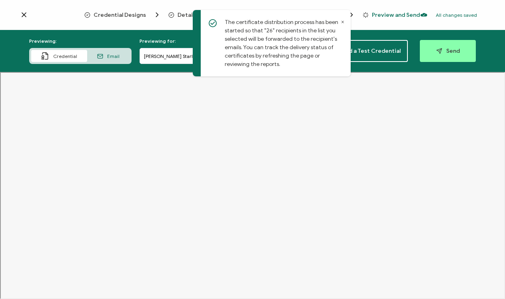
click at [342, 22] on icon at bounding box center [343, 22] width 4 height 4
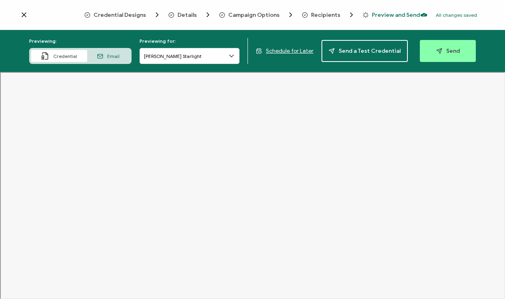
click at [281, 49] on span "Schedule for Later" at bounding box center [290, 51] width 48 height 7
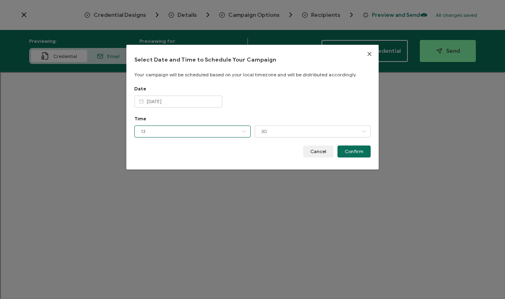
click at [161, 133] on input "13" at bounding box center [192, 132] width 116 height 12
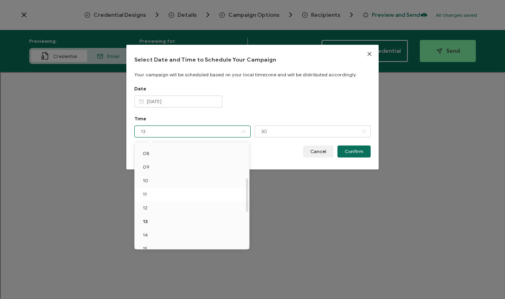
scroll to position [111, 0]
click at [154, 238] on li "15" at bounding box center [193, 245] width 117 height 14
type input "15"
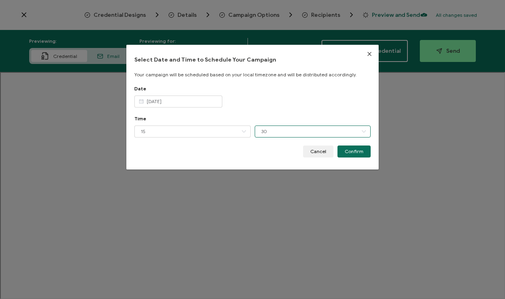
click at [263, 126] on input "30" at bounding box center [313, 132] width 116 height 12
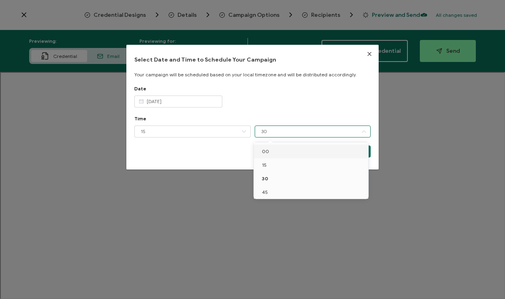
click at [270, 148] on li "00" at bounding box center [312, 152] width 117 height 14
type input "00"
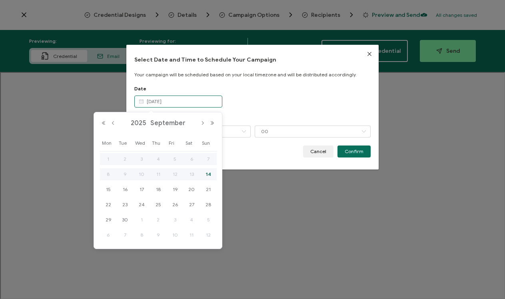
click at [203, 98] on input "Sep 14 2025" at bounding box center [178, 102] width 88 height 12
click at [111, 190] on span "15" at bounding box center [109, 190] width 10 height 10
type input "Sep 15 2025"
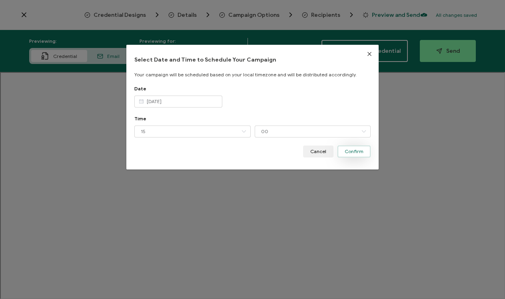
click at [358, 151] on span "Confirm" at bounding box center [354, 151] width 19 height 5
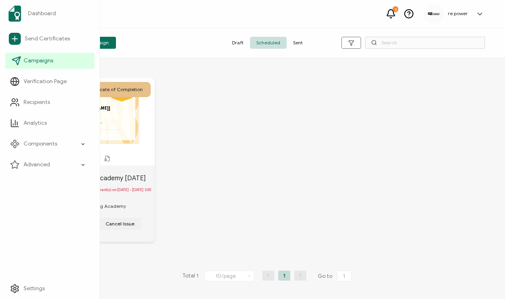
click at [18, 62] on icon at bounding box center [17, 61] width 10 height 10
click at [45, 62] on span "Campaigns" at bounding box center [39, 61] width 30 height 8
click at [17, 63] on icon at bounding box center [17, 61] width 10 height 10
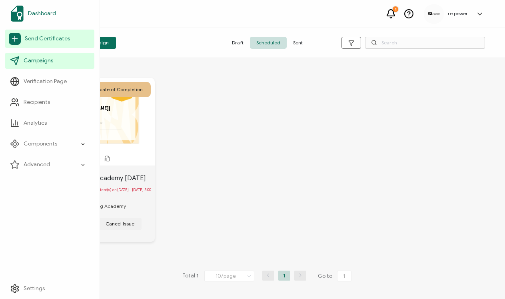
click at [48, 10] on span "Dashboard" at bounding box center [42, 14] width 28 height 8
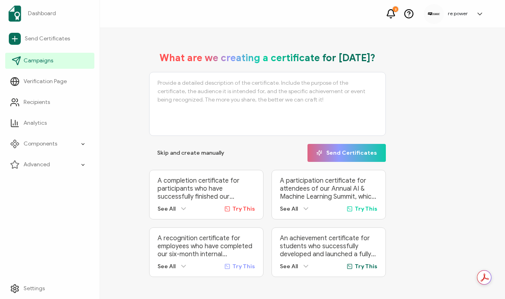
click at [49, 60] on span "Campaigns" at bounding box center [39, 61] width 30 height 8
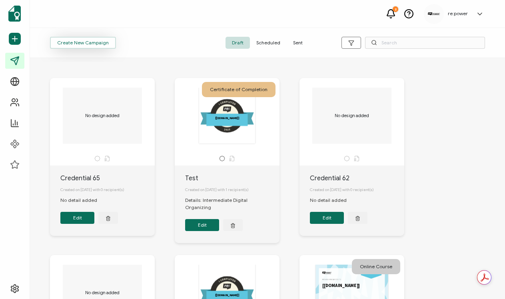
click at [106, 45] on span "Create New Campaign" at bounding box center [83, 42] width 52 height 5
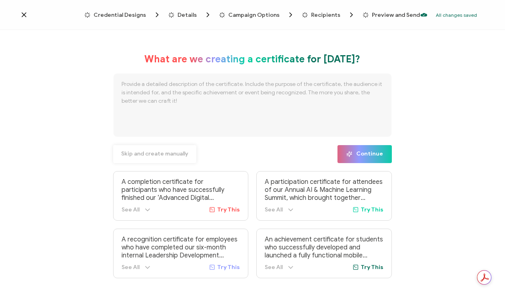
click at [153, 149] on button "Skip and create manually" at bounding box center [154, 154] width 83 height 18
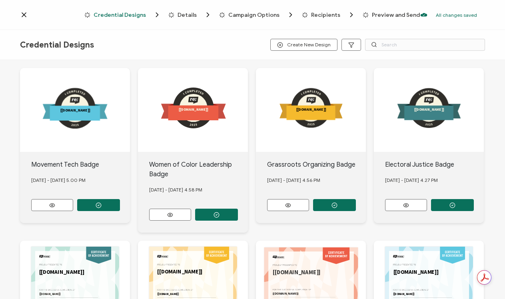
scroll to position [16, 0]
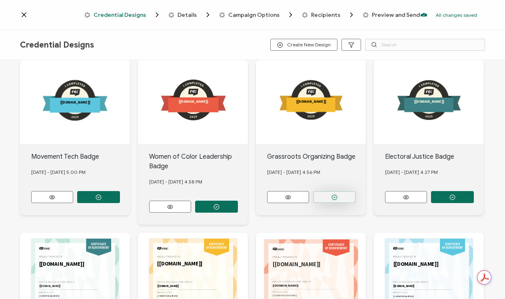
click at [338, 193] on button "button" at bounding box center [334, 197] width 43 height 12
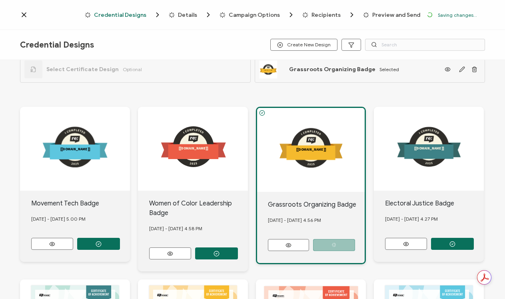
scroll to position [63, 0]
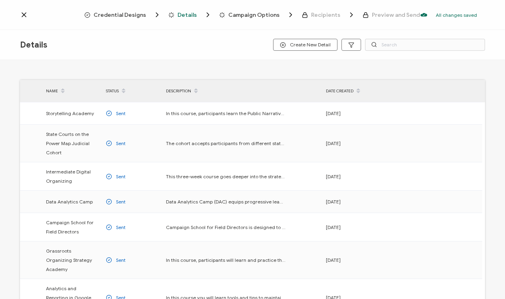
click at [137, 15] on span "Credential Designs" at bounding box center [120, 15] width 52 height 6
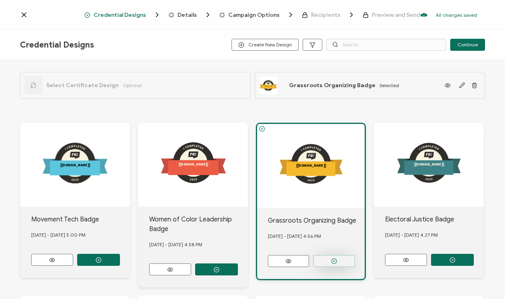
click at [349, 262] on button "button" at bounding box center [334, 261] width 42 height 12
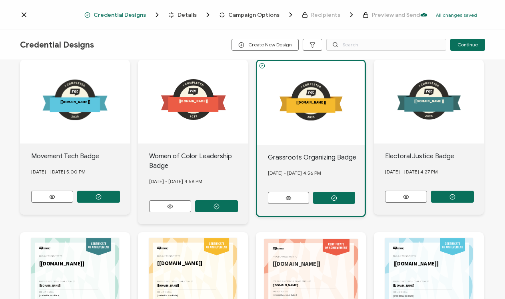
scroll to position [82, 0]
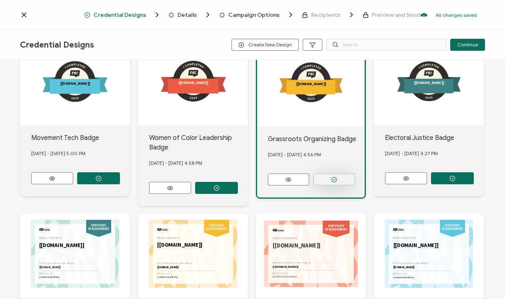
click at [331, 177] on icon "button" at bounding box center [334, 180] width 6 height 6
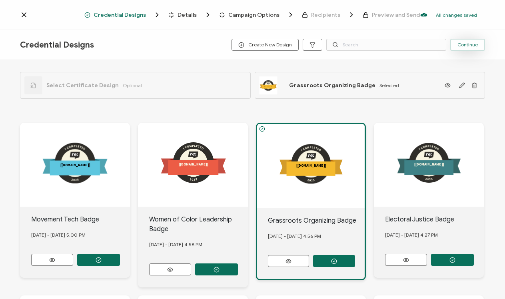
click at [459, 48] on button "Continue" at bounding box center [467, 45] width 35 height 12
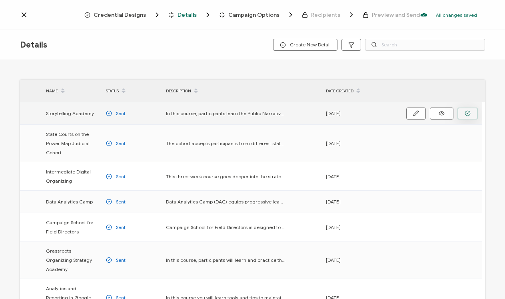
click at [464, 112] on button "button" at bounding box center [467, 114] width 20 height 12
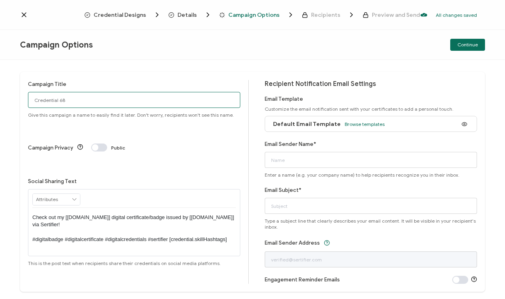
click at [114, 101] on input "Credential 68" at bounding box center [134, 100] width 212 height 16
drag, startPoint x: 114, startPoint y: 101, endPoint x: -17, endPoint y: 89, distance: 131.3
click at [0, 89] on html "Credential Designs Details Campaign Options Recipients Preview and Send All cha…" at bounding box center [252, 149] width 505 height 299
type input "Storytelling Academy - Aug 2025"
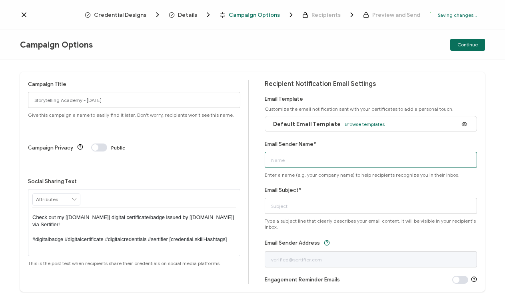
click at [383, 158] on input "Email Sender Name*" at bounding box center [371, 160] width 212 height 16
type input "Team re:power"
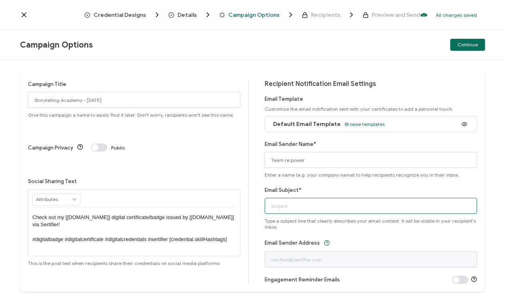
click at [384, 205] on input "Email Subject*" at bounding box center [371, 206] width 212 height 16
type input "o"
type input "Congratulations on completing Storytelling Academy!"
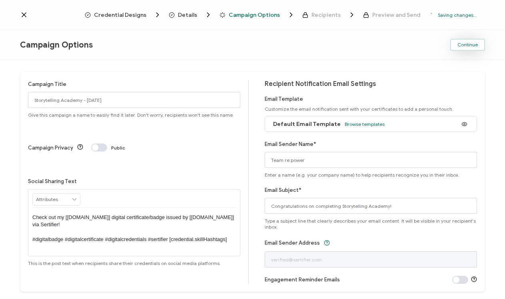
click at [468, 44] on span "Continue" at bounding box center [467, 44] width 20 height 5
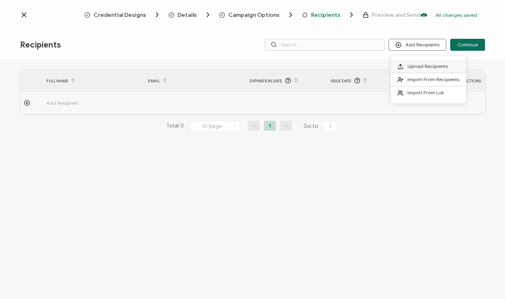
click at [428, 65] on span "Upload Recipients" at bounding box center [427, 66] width 40 height 6
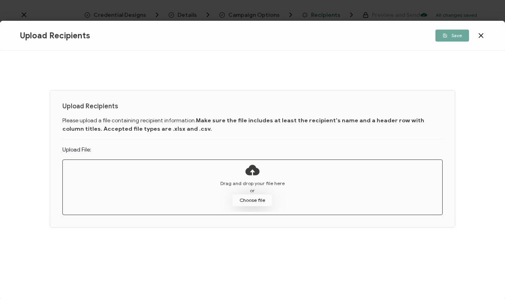
click at [245, 199] on button "Choose file" at bounding box center [252, 200] width 40 height 12
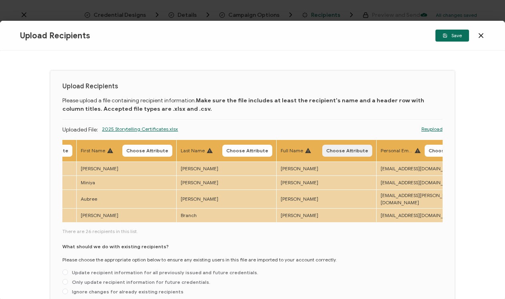
scroll to position [0, 94]
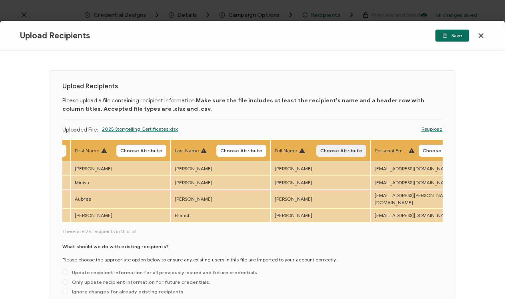
click at [352, 151] on span "Choose Attribute" at bounding box center [341, 150] width 42 height 5
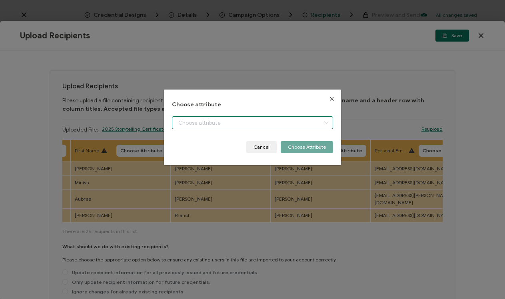
click at [284, 123] on input "dialog" at bounding box center [252, 122] width 161 height 13
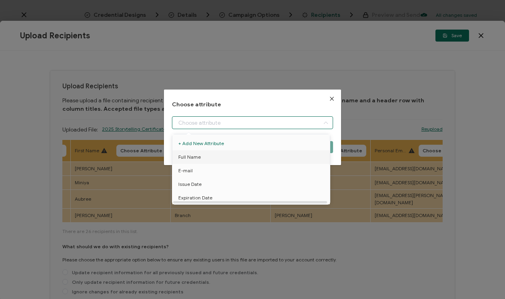
click at [273, 156] on li "Full Name" at bounding box center [252, 157] width 164 height 14
type input "Full Name"
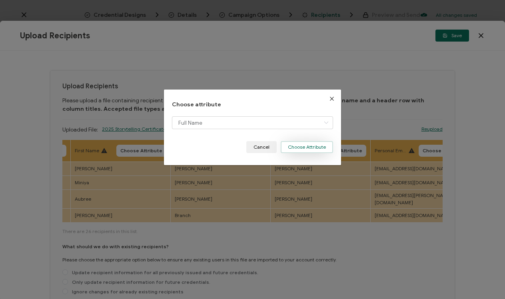
click at [307, 146] on button "Choose Attribute" at bounding box center [307, 147] width 52 height 12
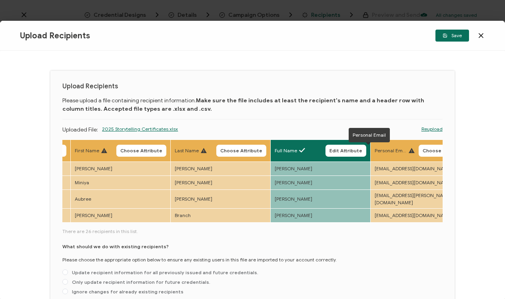
scroll to position [0, 170]
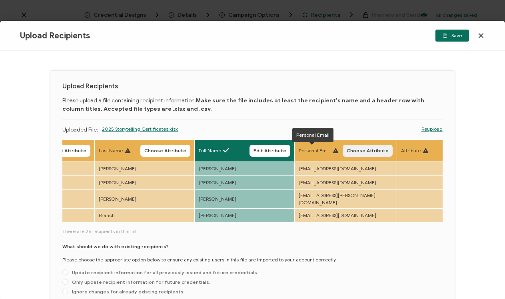
click at [375, 149] on span "Choose Attribute" at bounding box center [368, 150] width 42 height 5
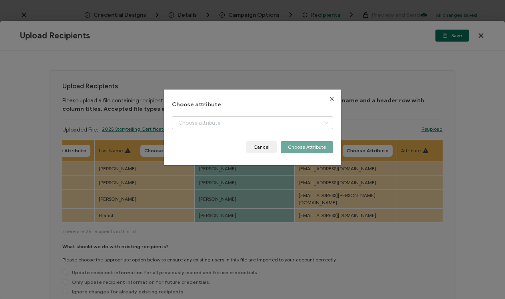
click at [297, 129] on div "dialog" at bounding box center [252, 128] width 161 height 25
click at [297, 125] on input "dialog" at bounding box center [252, 122] width 161 height 13
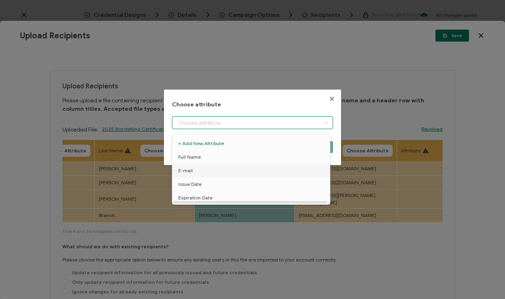
click at [292, 172] on li "E-mail" at bounding box center [252, 171] width 164 height 14
type input "E-mail"
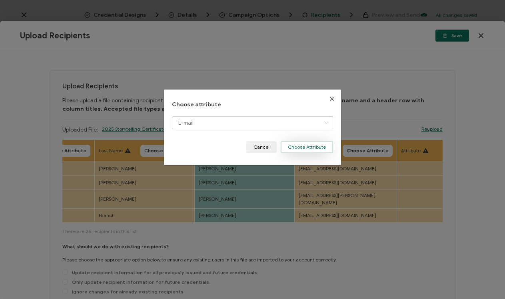
click at [312, 149] on button "Choose Attribute" at bounding box center [307, 147] width 52 height 12
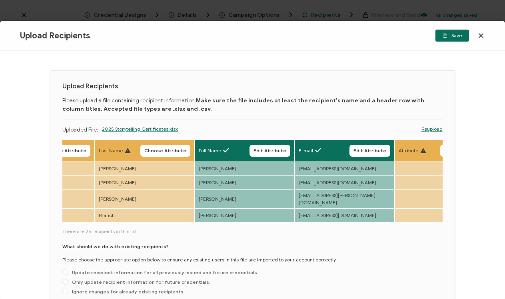
scroll to position [5, 0]
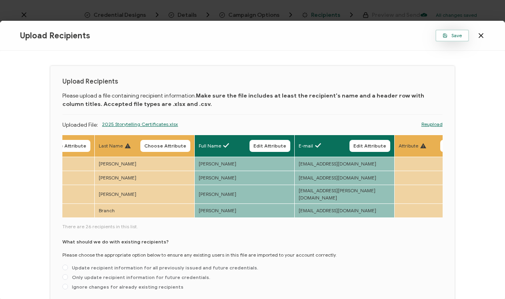
click at [447, 37] on span "Save" at bounding box center [451, 35] width 19 height 5
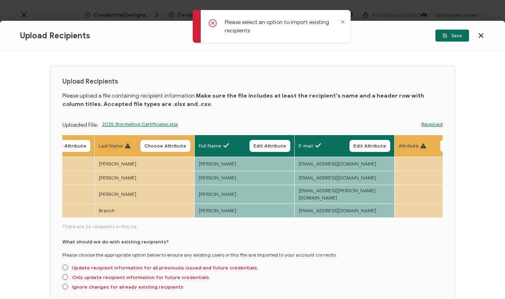
click at [113, 265] on span "Update recipient information for all previously issued and future credentials." at bounding box center [163, 268] width 190 height 6
click at [68, 265] on input "Update recipient information for all previously issued and future credentials." at bounding box center [65, 268] width 6 height 6
radio input "true"
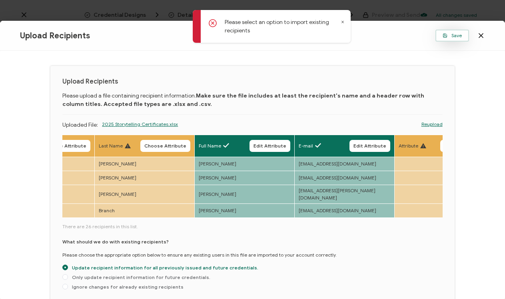
click at [441, 39] on button "Save" at bounding box center [452, 36] width 34 height 12
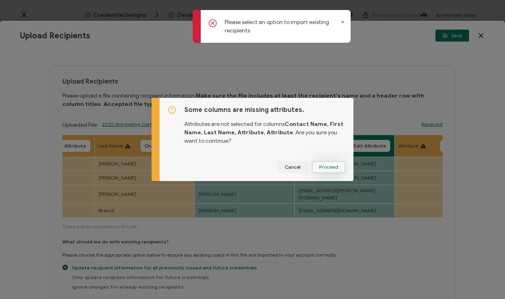
click at [328, 168] on span "Proceed" at bounding box center [328, 167] width 19 height 5
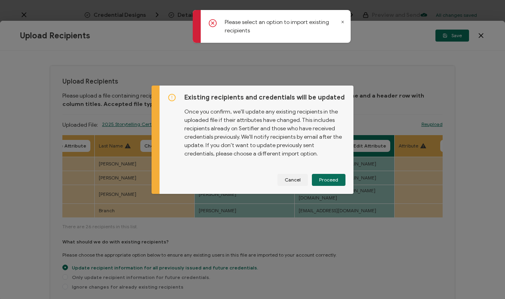
click at [326, 172] on div "Existing recipients and credentials will be updated Once you confirm, we'll upd…" at bounding box center [256, 140] width 194 height 108
click at [326, 177] on span "Proceed" at bounding box center [328, 179] width 19 height 5
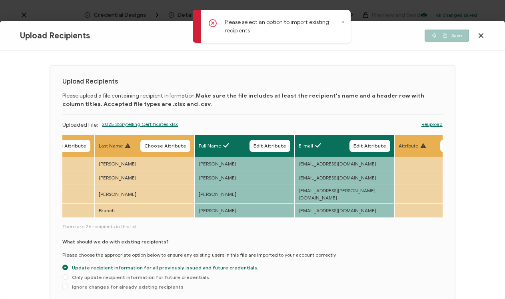
scroll to position [48, 0]
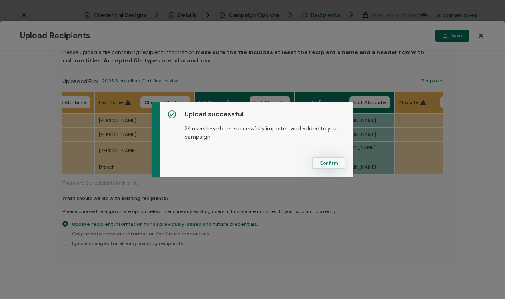
click at [322, 164] on span "Confirm" at bounding box center [328, 163] width 19 height 5
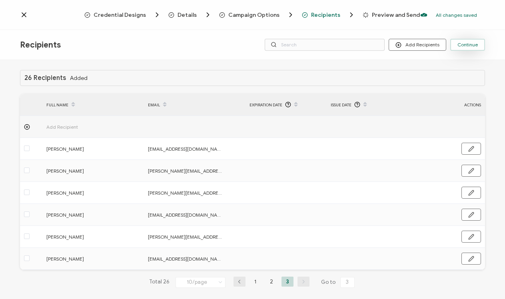
click at [459, 40] on button "Continue" at bounding box center [467, 45] width 35 height 12
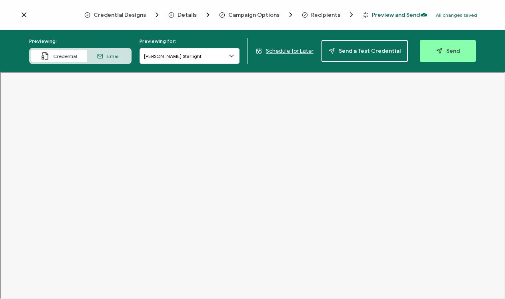
click at [302, 51] on span "Schedule for Later" at bounding box center [290, 51] width 48 height 7
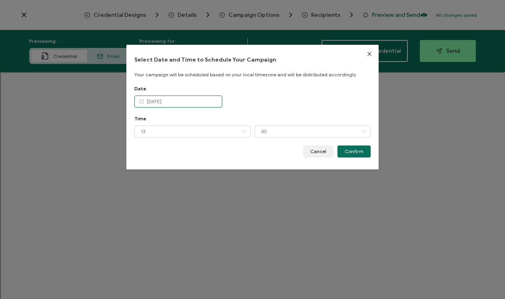
click at [210, 102] on input "Sep 14 2025" at bounding box center [178, 102] width 88 height 12
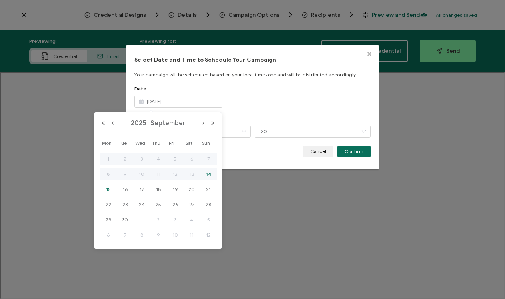
click at [109, 189] on span "15" at bounding box center [109, 190] width 10 height 10
type input "Sep 15 2025"
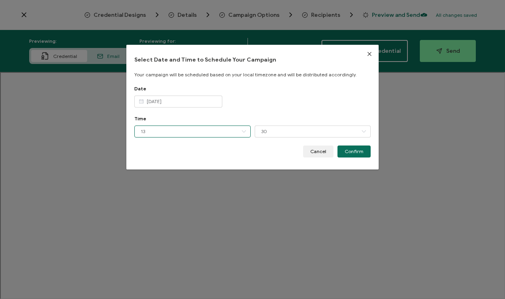
click at [209, 132] on input "13" at bounding box center [192, 132] width 116 height 12
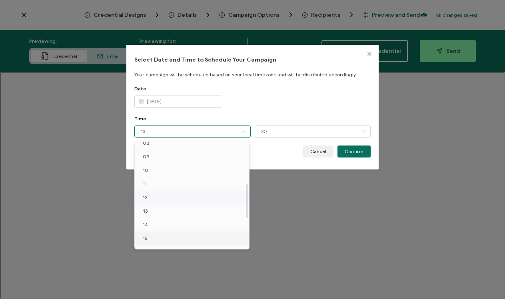
scroll to position [130, 0]
click at [186, 224] on li "15" at bounding box center [193, 226] width 117 height 14
type input "15"
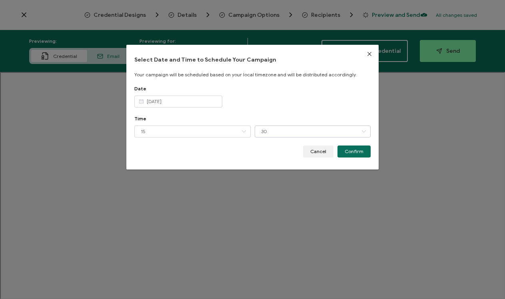
click at [275, 132] on input "30" at bounding box center [313, 132] width 116 height 12
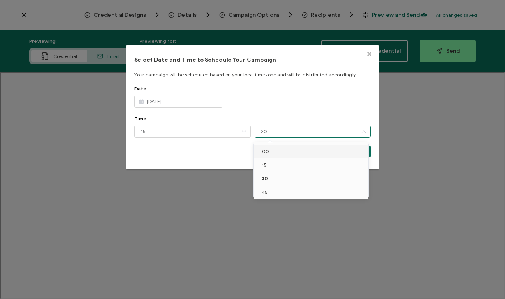
click at [273, 153] on li "00" at bounding box center [312, 152] width 117 height 14
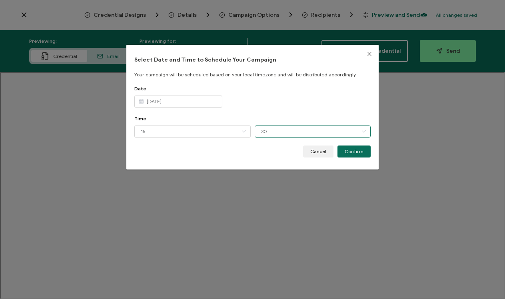
type input "00"
click at [343, 148] on button "Confirm" at bounding box center [353, 152] width 33 height 12
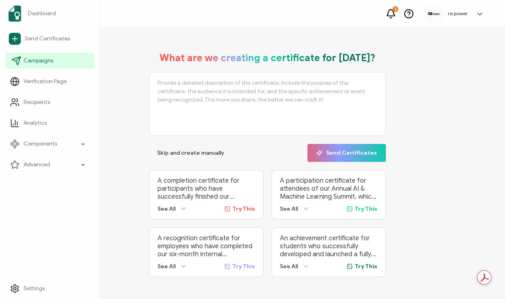
click at [27, 63] on span "Campaigns" at bounding box center [39, 61] width 30 height 8
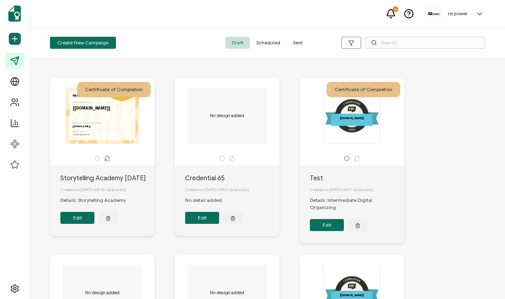
click at [301, 42] on span "Sent" at bounding box center [298, 43] width 22 height 12
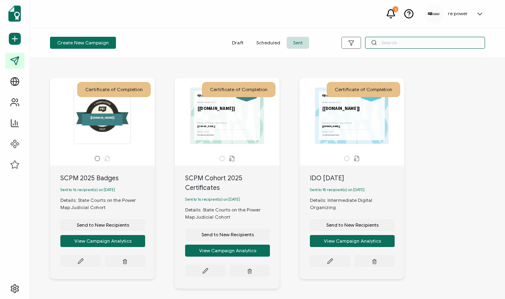
click at [400, 43] on input "text" at bounding box center [425, 43] width 120 height 12
type input "storytelling"
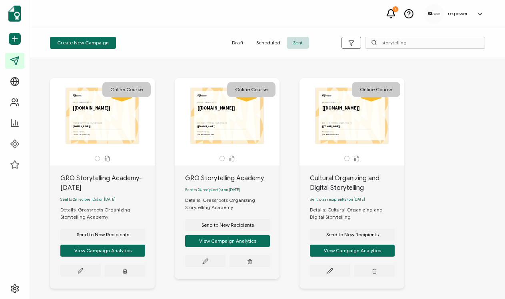
click at [128, 128] on div "The name of the credential, which can be edited during the creation or editing …" at bounding box center [102, 116] width 84 height 56
click at [112, 109] on div "The name of the credential, which can be edited during the creation or editing …" at bounding box center [102, 116] width 84 height 56
click at [119, 88] on div "Online Course" at bounding box center [126, 89] width 48 height 15
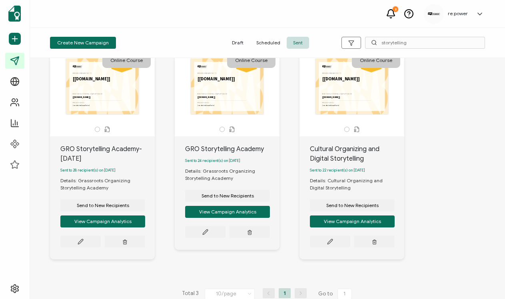
scroll to position [41, 0]
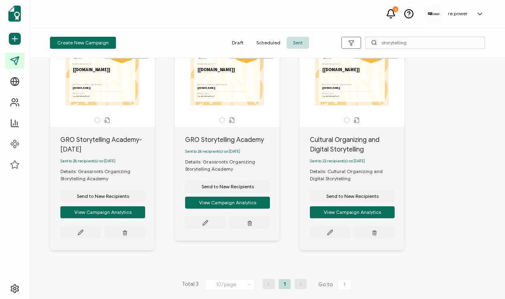
click at [101, 136] on div "GRO Storytelling Academy-[DATE]" at bounding box center [107, 144] width 94 height 19
click at [100, 95] on div "The name of the credential, which can be edited during the creation or editing …" at bounding box center [102, 77] width 84 height 56
click at [107, 119] on icon at bounding box center [107, 120] width 6 height 6
click at [107, 117] on icon at bounding box center [107, 120] width 6 height 6
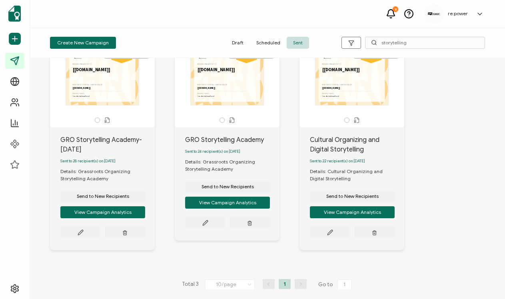
scroll to position [0, 0]
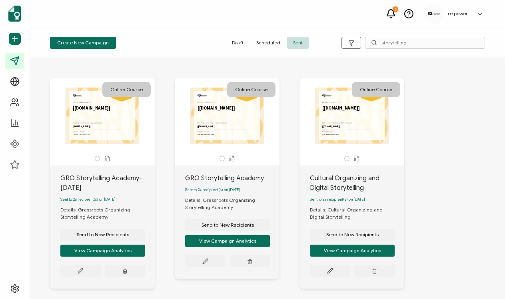
click at [108, 106] on div "The name of the credential, which can be edited during the creation or editing …" at bounding box center [102, 116] width 84 height 56
click at [106, 95] on div "Online Course" at bounding box center [126, 89] width 48 height 15
click at [107, 91] on div "Online Course" at bounding box center [126, 89] width 48 height 15
click at [100, 114] on div "The name of the credential, which can be edited during the creation or editing …" at bounding box center [102, 116] width 84 height 56
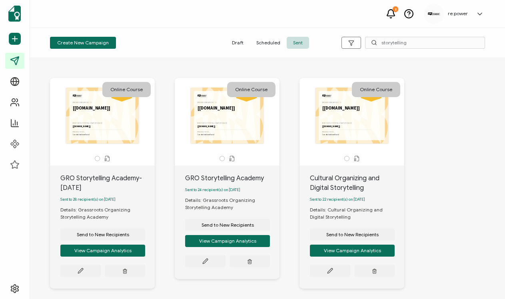
click at [97, 164] on div "Online Course The name of the credential, which can be edited during the creati…" at bounding box center [102, 122] width 105 height 88
click at [98, 157] on icon at bounding box center [97, 158] width 6 height 6
click at [107, 157] on icon at bounding box center [107, 158] width 6 height 6
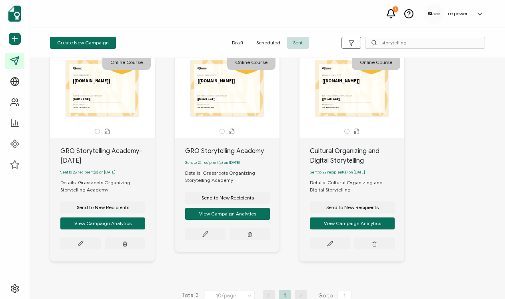
scroll to position [37, 0]
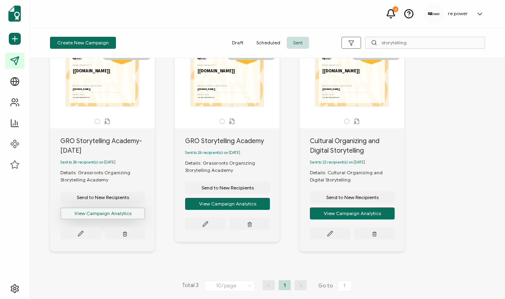
click at [89, 212] on button "View Campaign Analytics" at bounding box center [102, 213] width 85 height 12
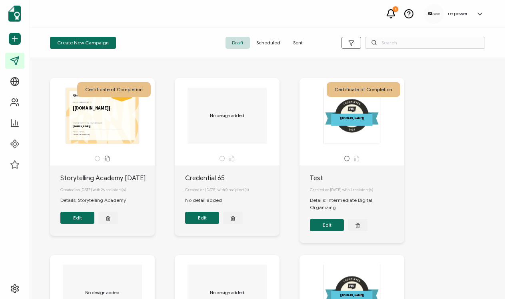
click at [400, 50] on div "Create New Campaign Draft Scheduled Sent" at bounding box center [267, 43] width 475 height 30
click at [400, 48] on input "text" at bounding box center [425, 43] width 120 height 12
type input "storytelling"
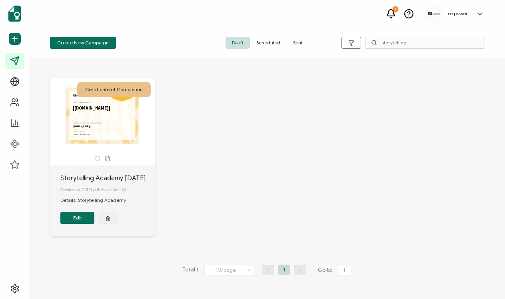
click at [115, 133] on div "The name of the credential, which can be edited during the creation or editing …" at bounding box center [102, 116] width 84 height 56
click at [297, 40] on span "Sent" at bounding box center [298, 43] width 22 height 12
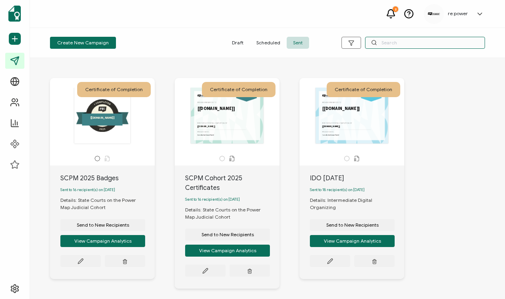
click at [396, 41] on input "text" at bounding box center [425, 43] width 120 height 12
type input "storytelling"
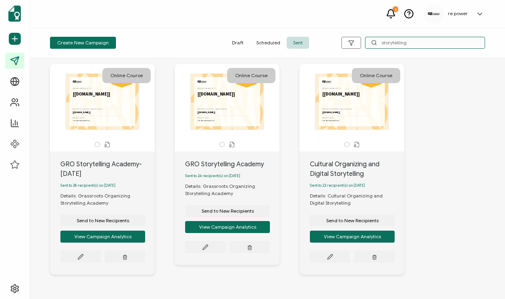
scroll to position [16, 0]
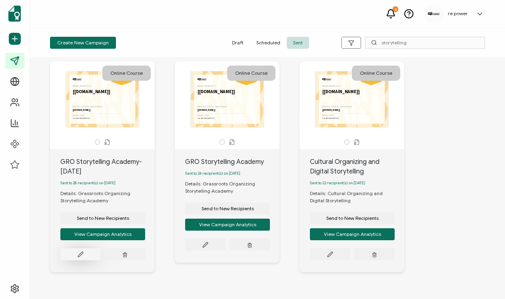
click at [92, 257] on button at bounding box center [80, 254] width 40 height 12
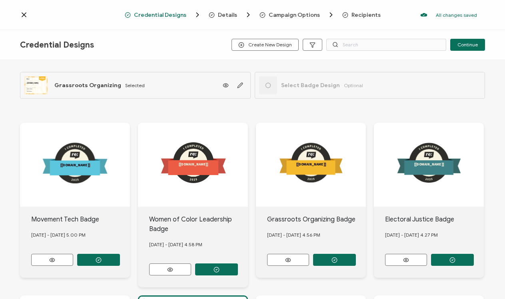
click at [232, 15] on span "Details" at bounding box center [227, 15] width 19 height 6
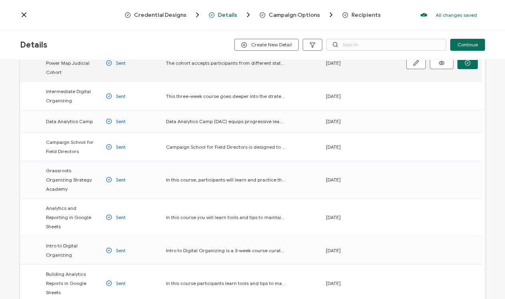
scroll to position [147, 0]
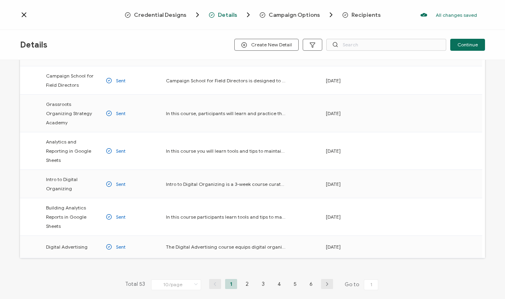
click at [388, 37] on div "Details Create New Detail Continue" at bounding box center [252, 45] width 505 height 30
click at [381, 48] on input "text" at bounding box center [386, 45] width 120 height 12
type input "storytelling"
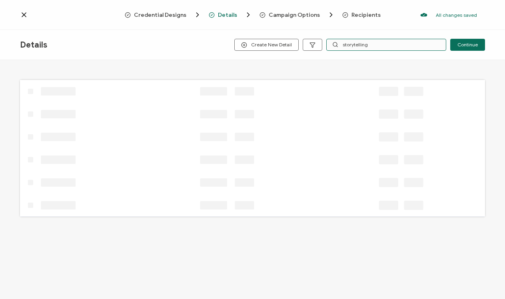
scroll to position [0, 0]
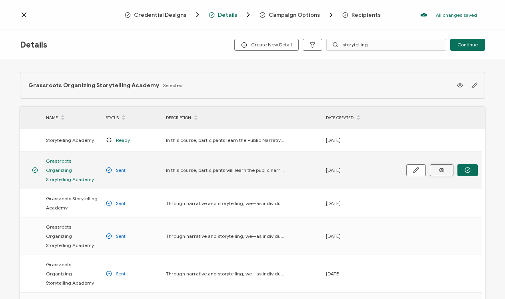
click at [445, 167] on icon at bounding box center [442, 170] width 10 height 6
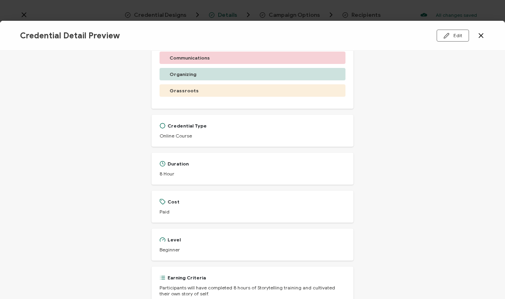
scroll to position [183, 0]
